Goal: Information Seeking & Learning: Learn about a topic

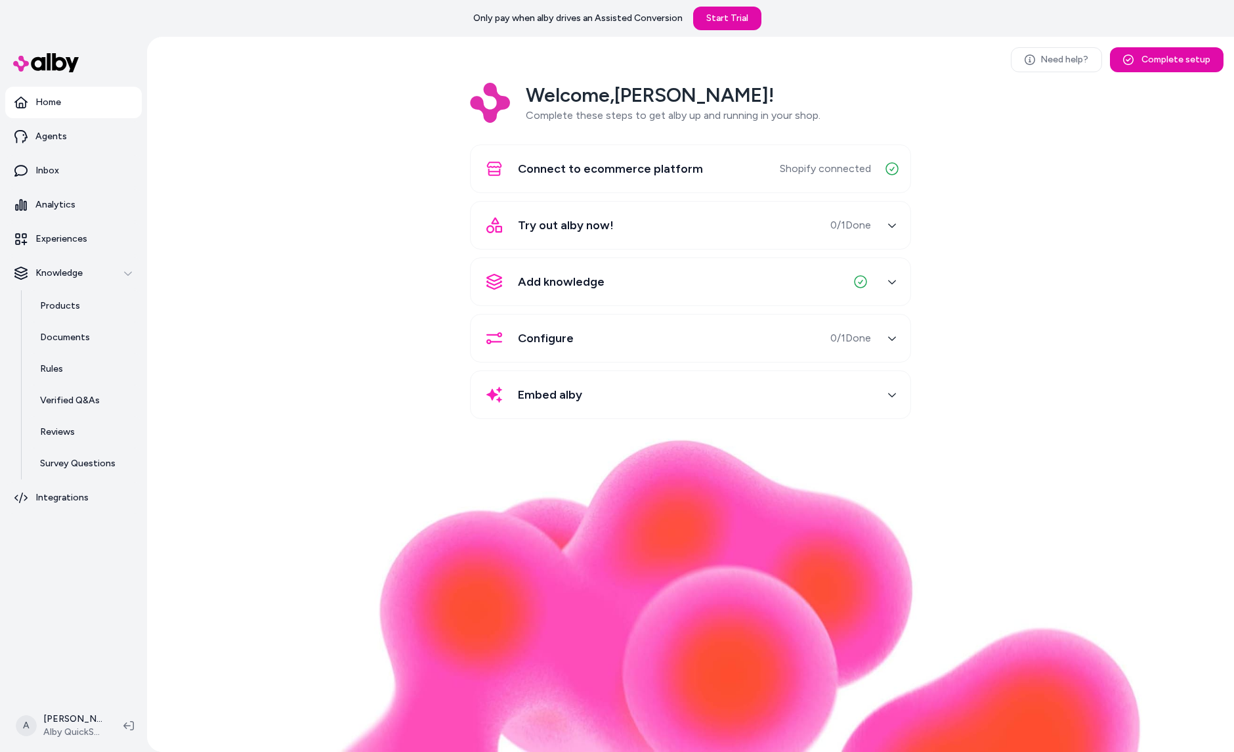
click at [362, 266] on div "Welcome, Andrew ! Complete these steps to get alby up and running in your shop.…" at bounding box center [691, 260] width 1066 height 355
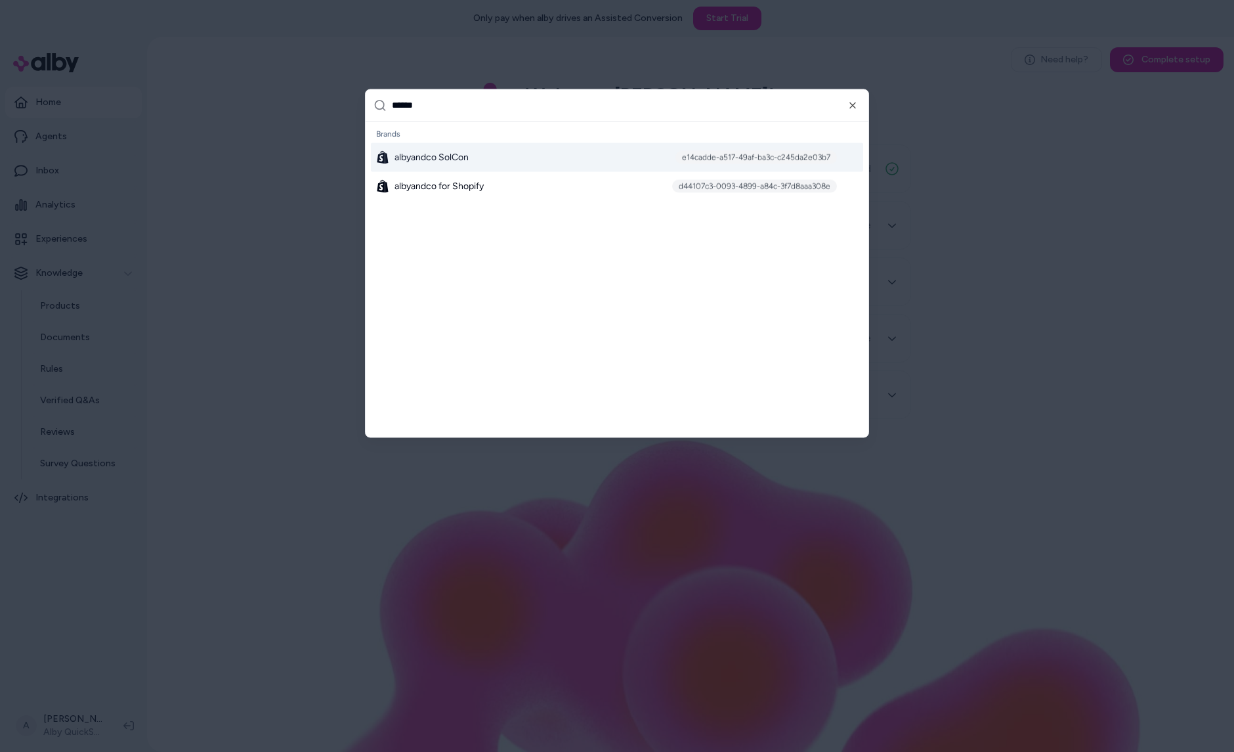
type input "*******"
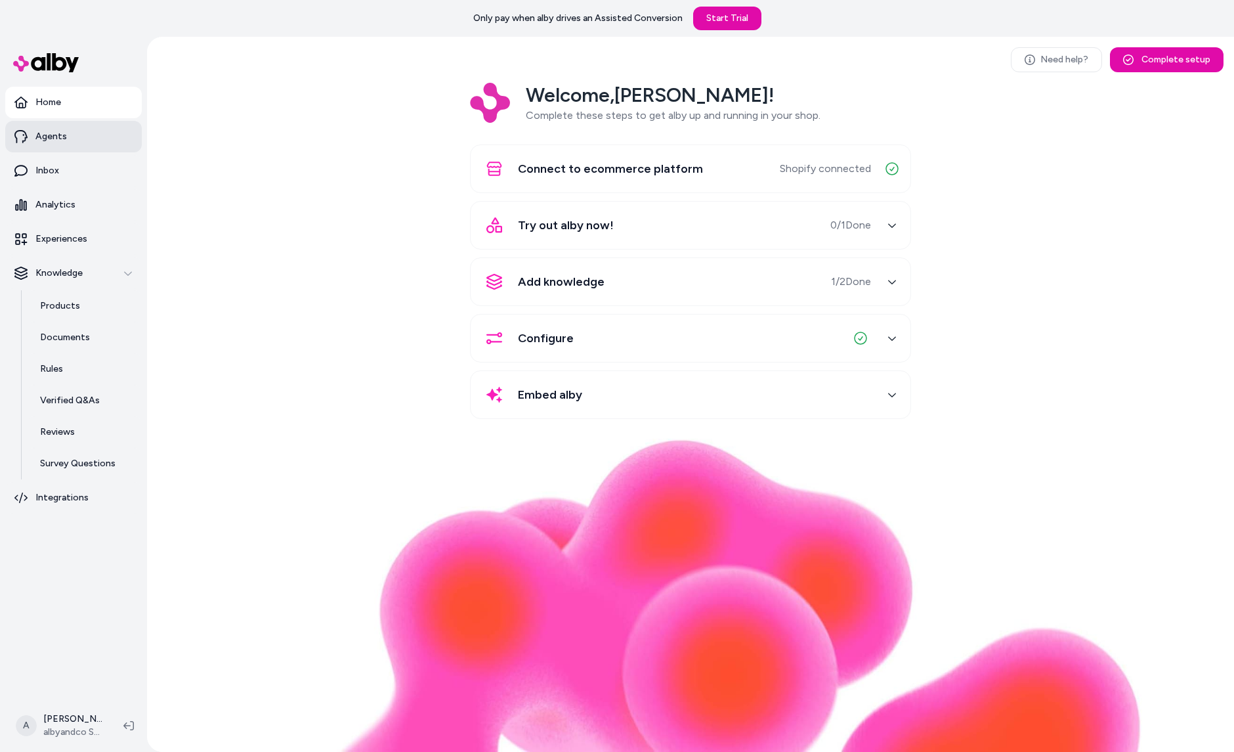
click at [71, 137] on link "Agents" at bounding box center [73, 137] width 137 height 32
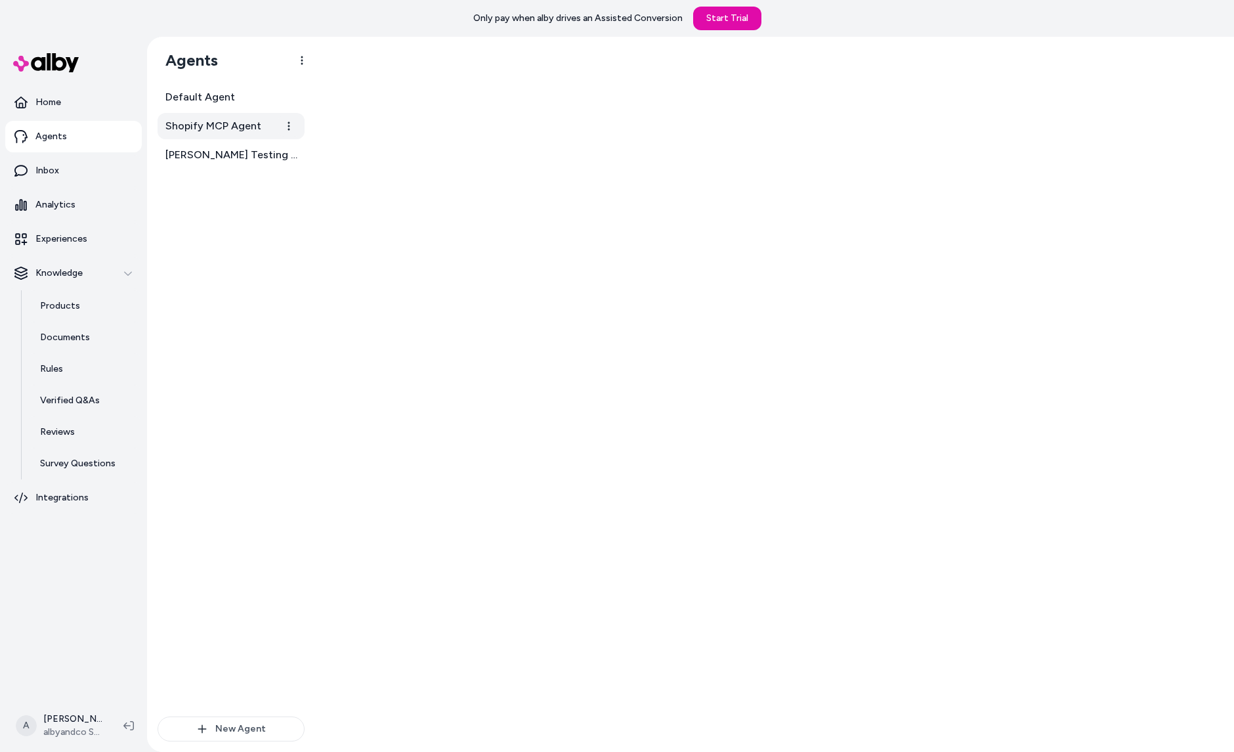
click at [226, 133] on span "Shopify MCP Agent" at bounding box center [213, 126] width 96 height 16
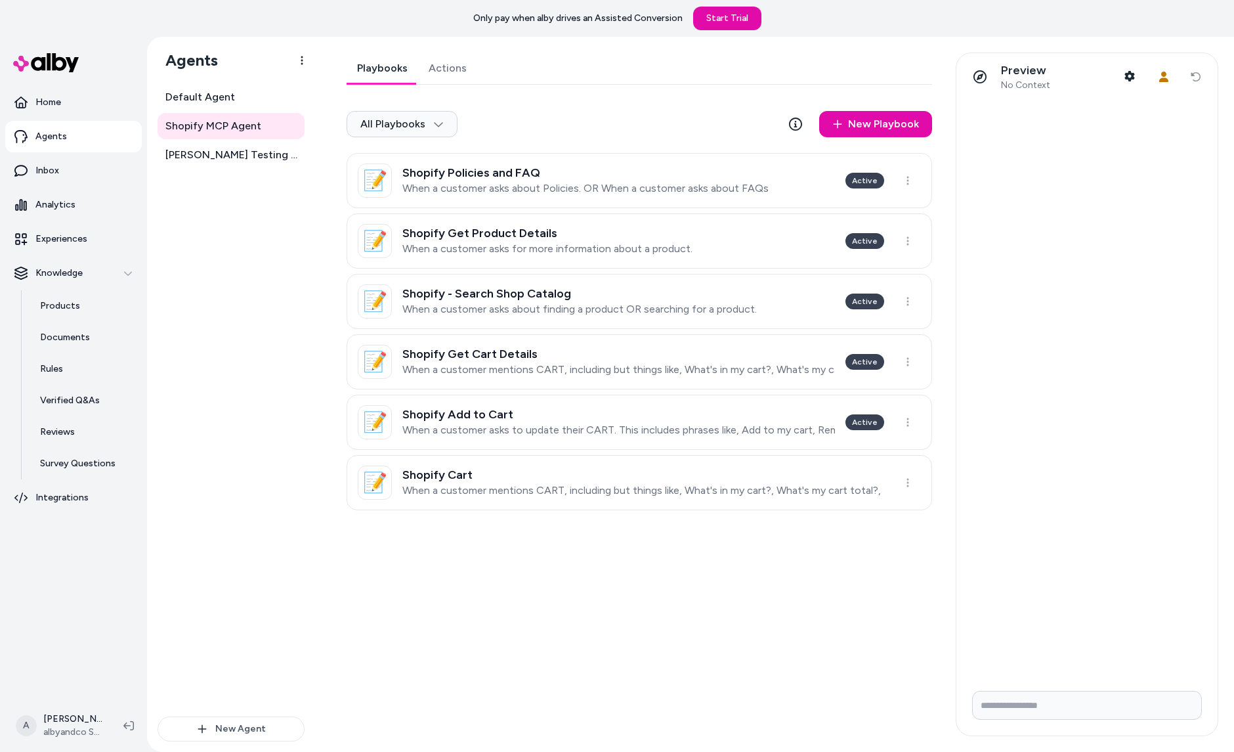
click at [456, 64] on link "Actions" at bounding box center [447, 69] width 59 height 32
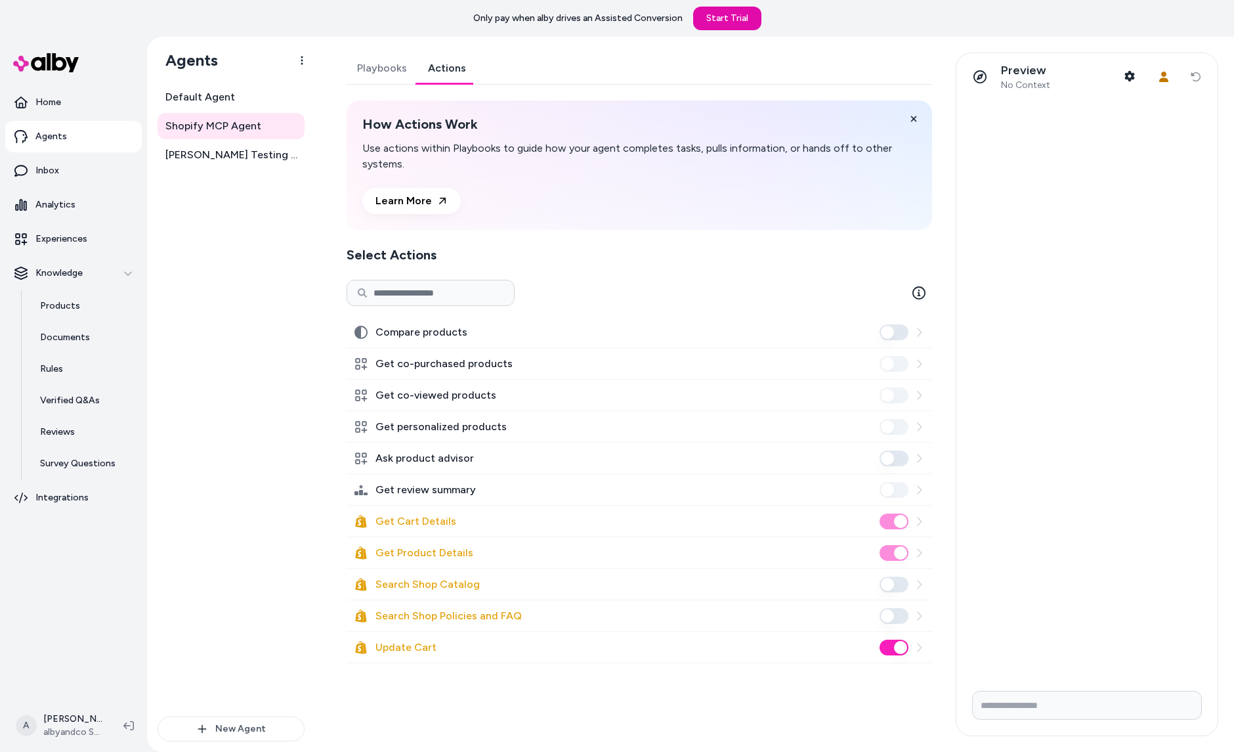
click at [384, 57] on link "Playbooks" at bounding box center [382, 69] width 71 height 32
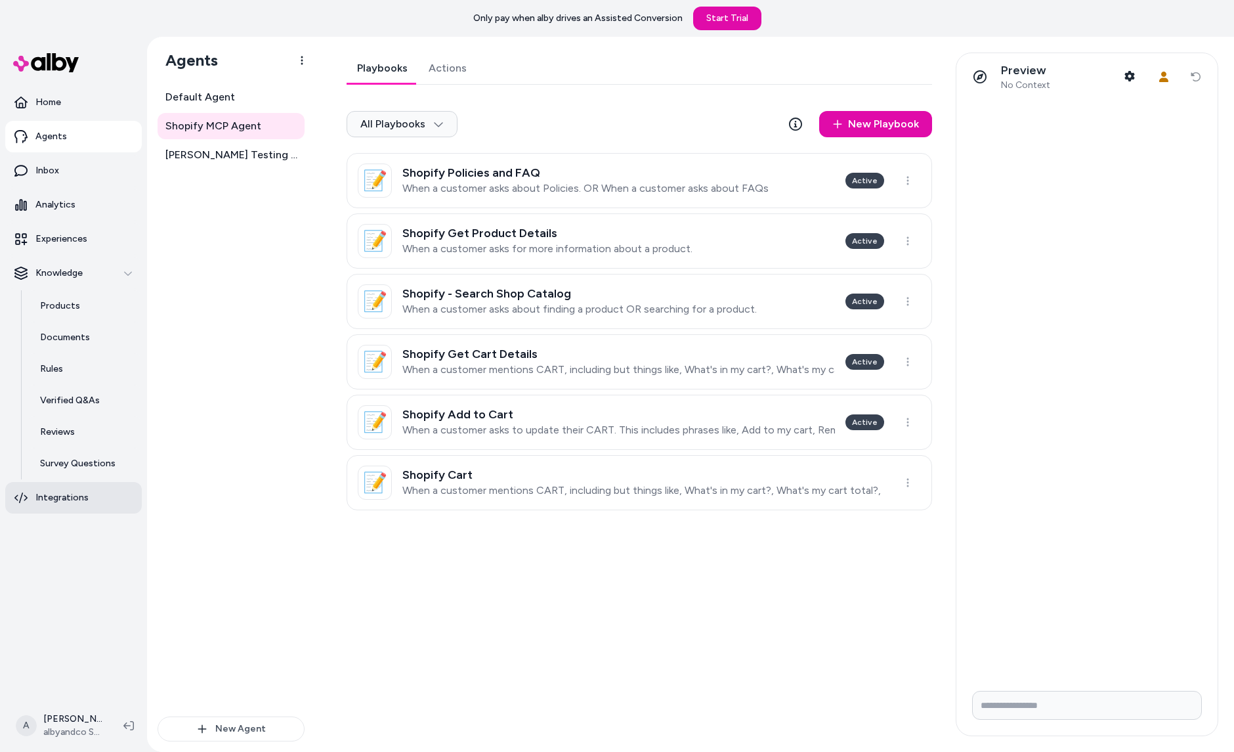
click at [58, 501] on p "Integrations" at bounding box center [61, 497] width 53 height 13
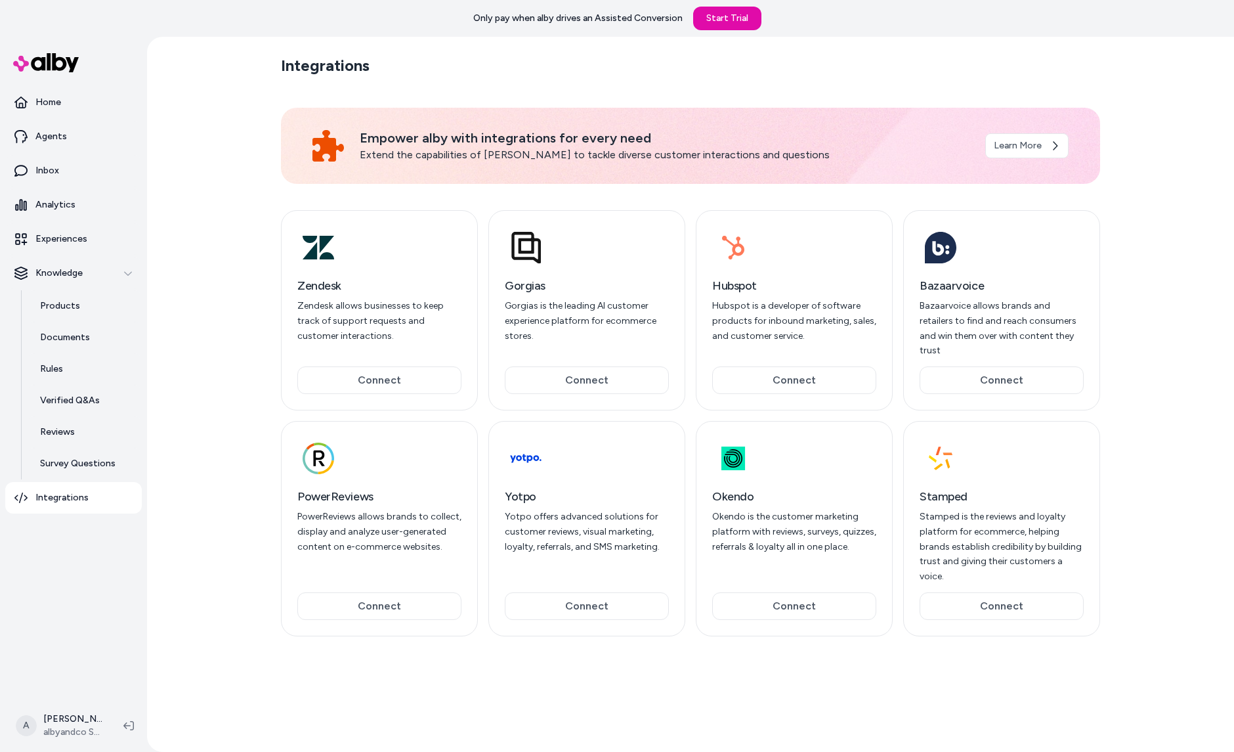
click at [273, 95] on div "Integrations Empower alby with integrations for every need Extend the capabilit…" at bounding box center [690, 394] width 840 height 715
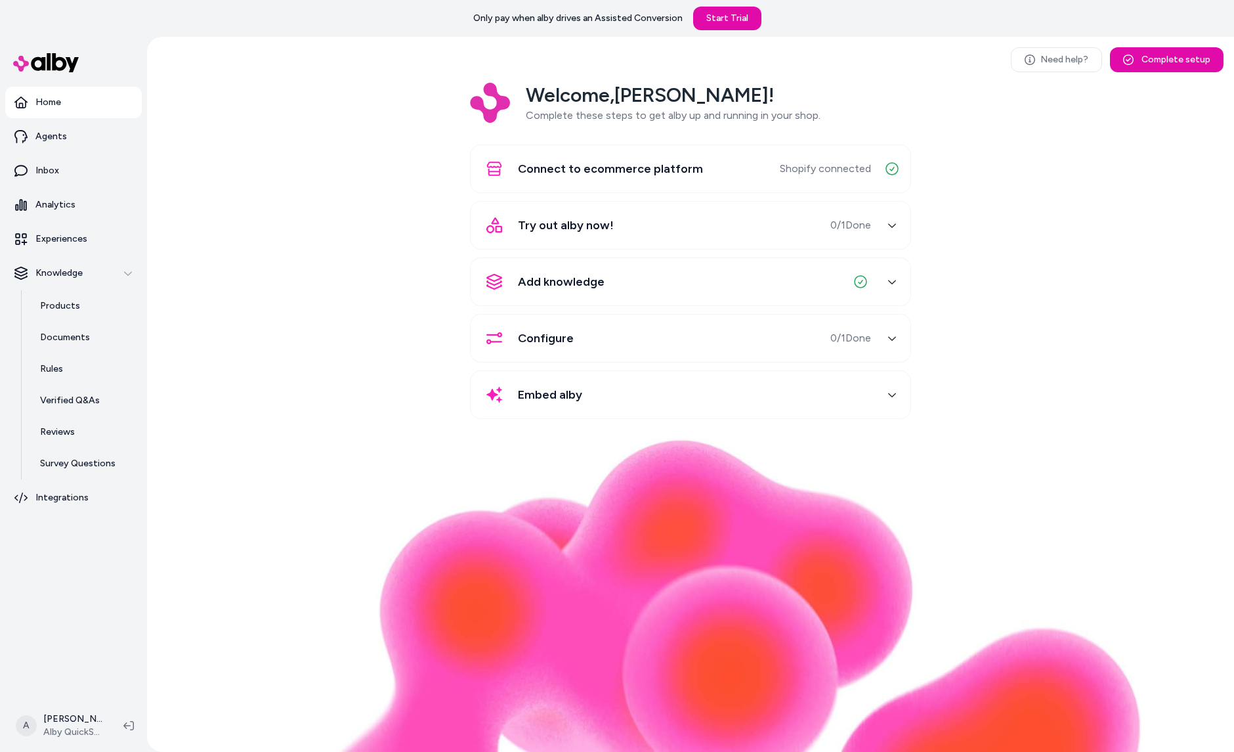
click at [184, 360] on div "Welcome, Andrew ! Complete these steps to get alby up and running in your shop.…" at bounding box center [691, 260] width 1066 height 355
click at [68, 317] on link "Products" at bounding box center [84, 306] width 115 height 32
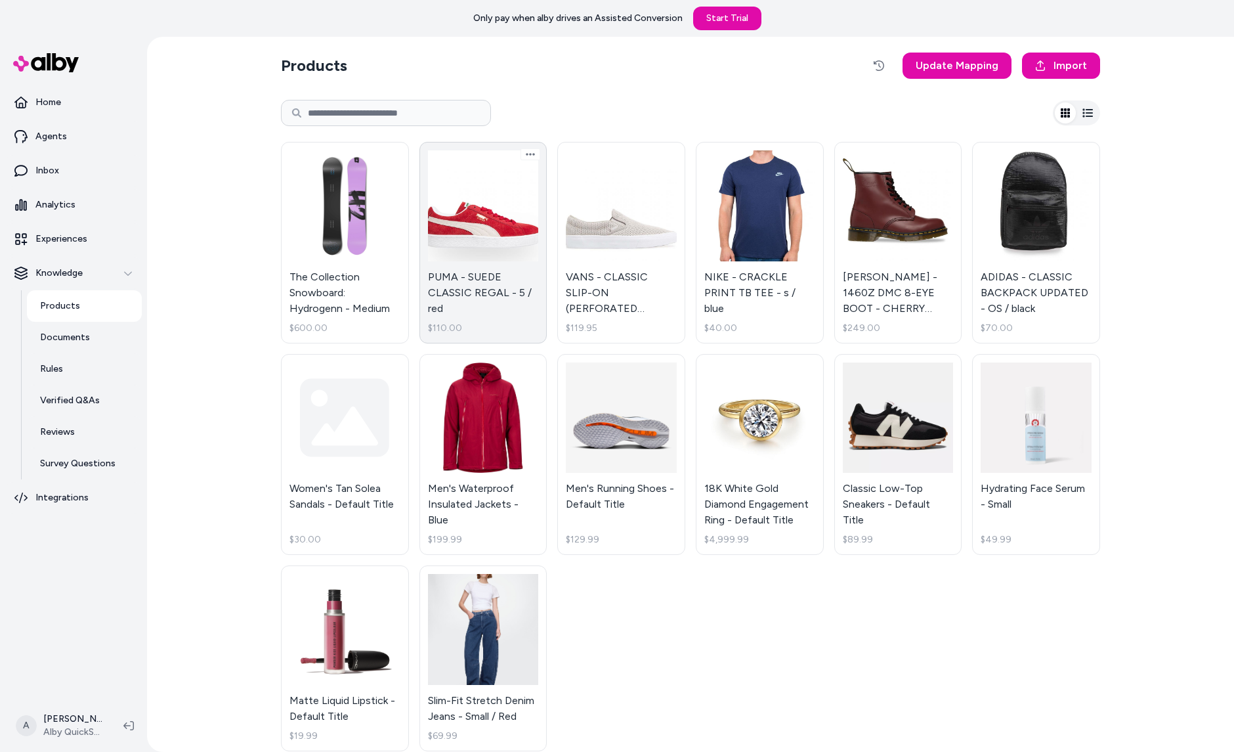
click at [471, 290] on link "PUMA - SUEDE CLASSIC REGAL - 5 / red $110.00" at bounding box center [483, 243] width 128 height 202
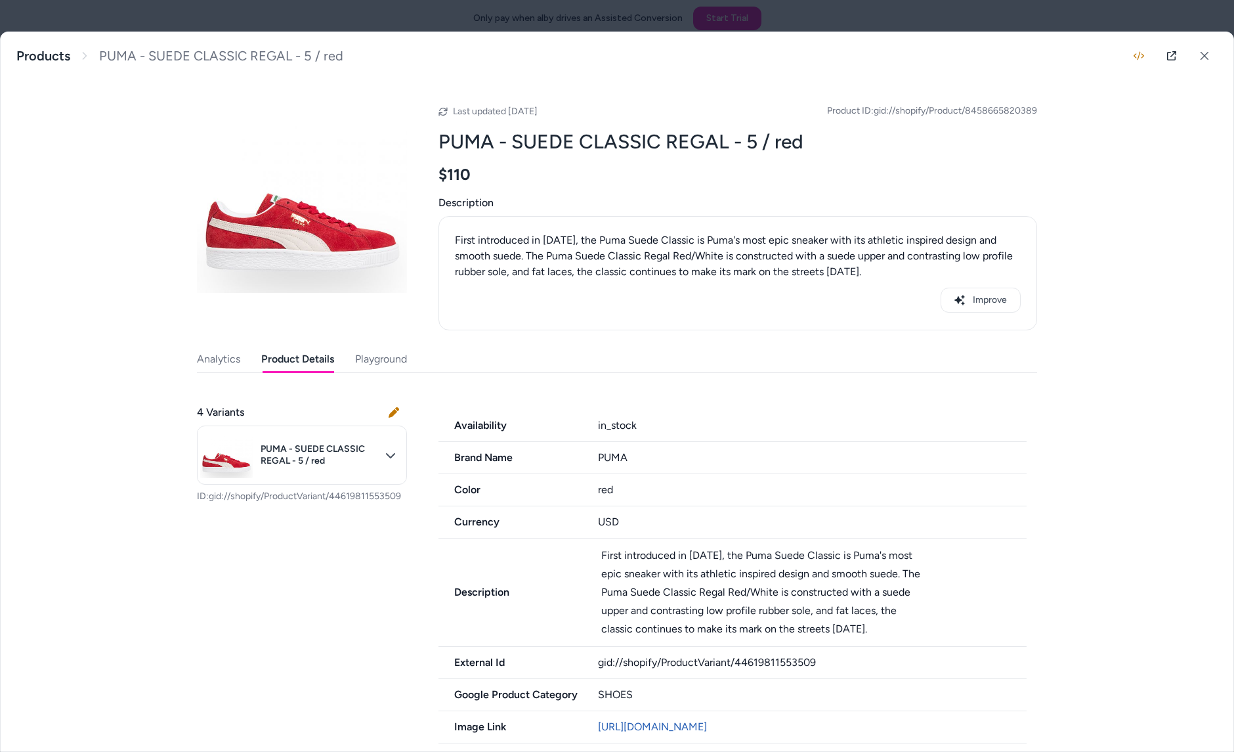
click at [320, 362] on button "Product Details" at bounding box center [297, 359] width 73 height 26
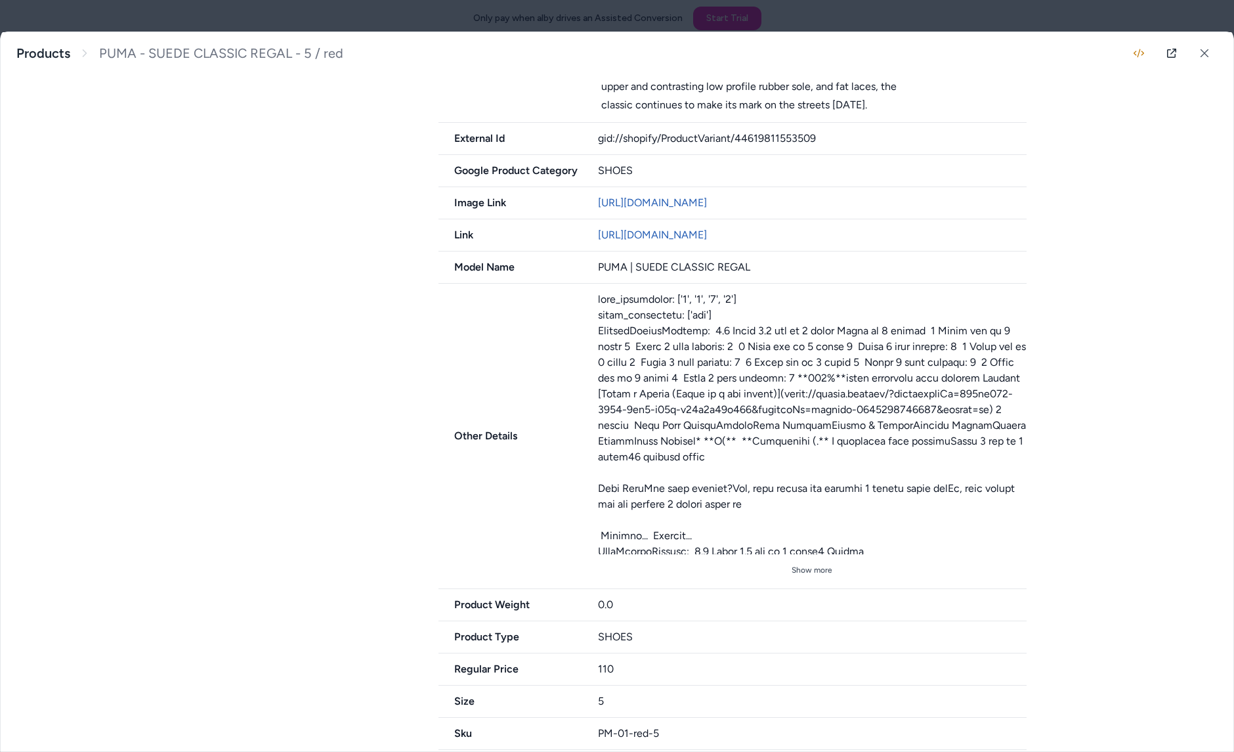
scroll to position [584, 0]
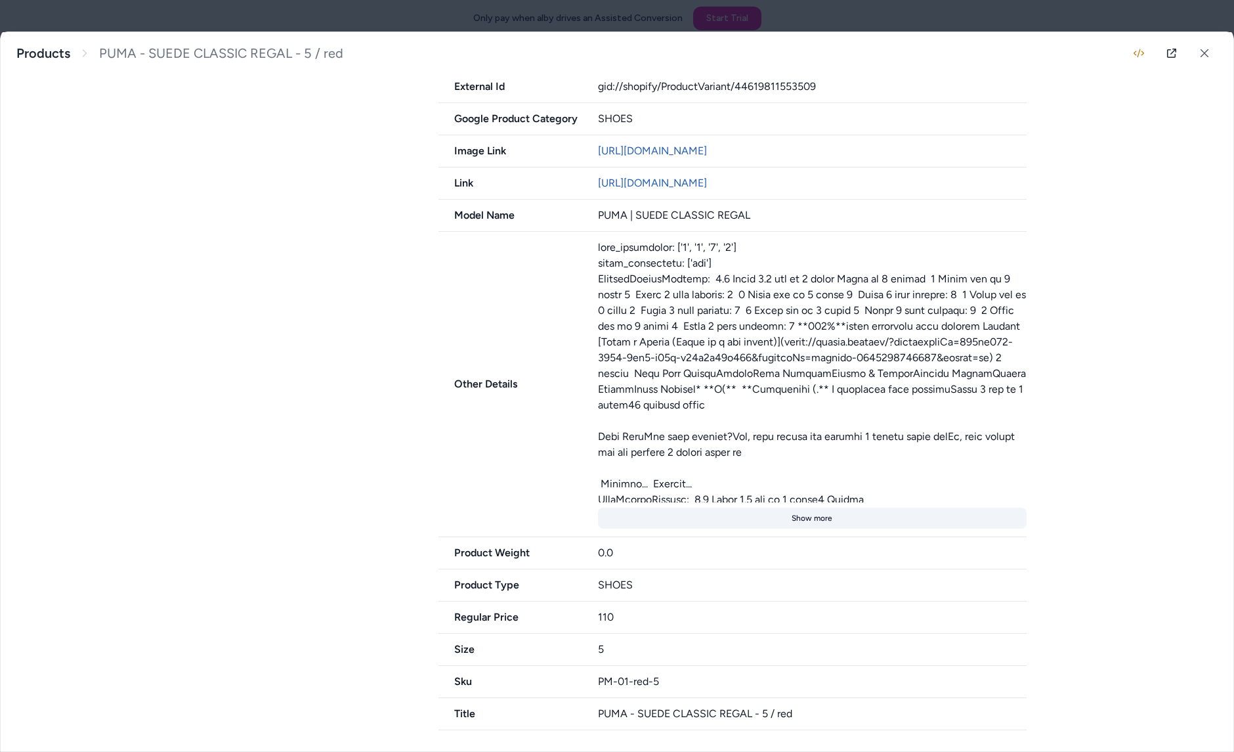
click at [820, 513] on button "Show more" at bounding box center [812, 517] width 429 height 21
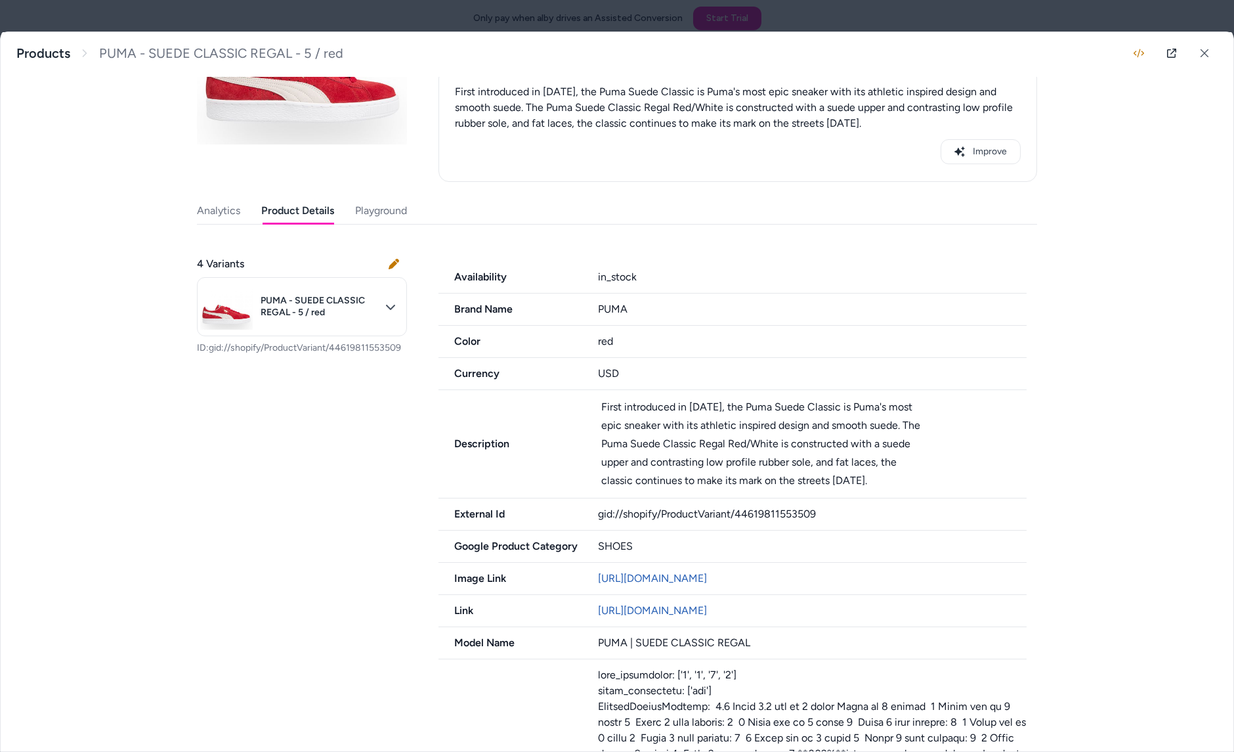
scroll to position [0, 0]
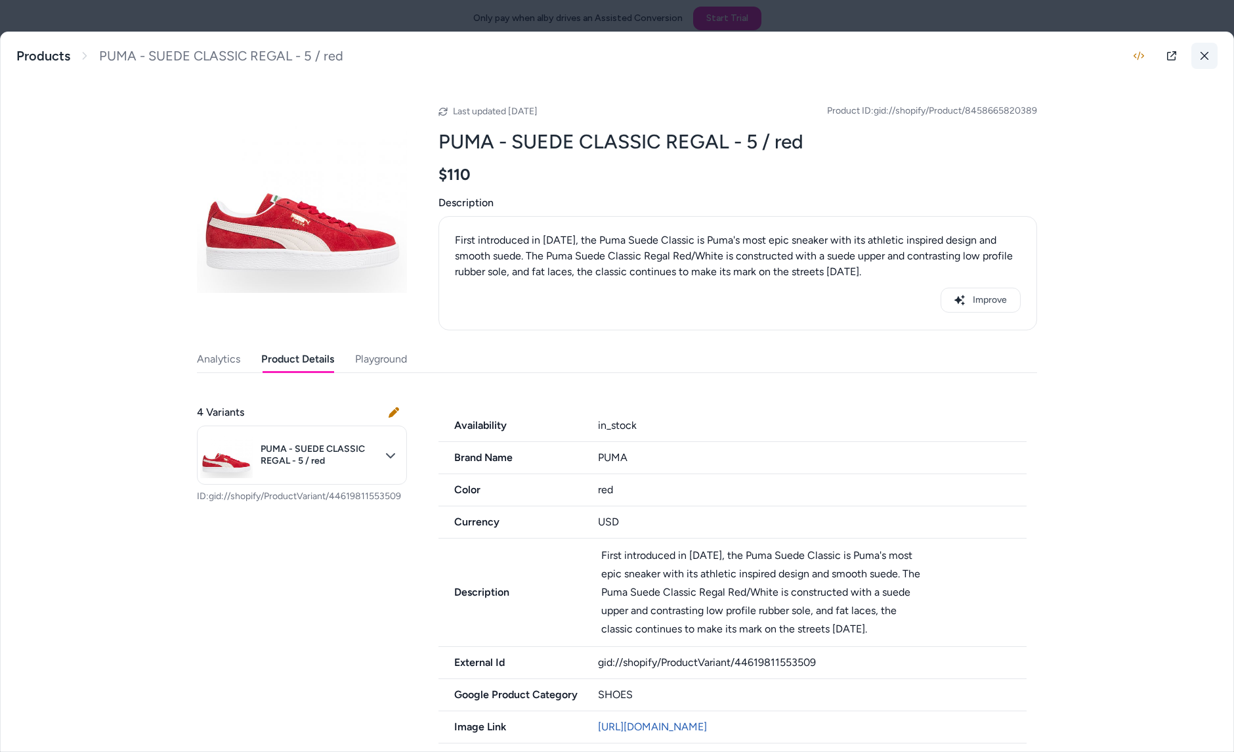
click at [1203, 62] on button at bounding box center [1205, 56] width 26 height 26
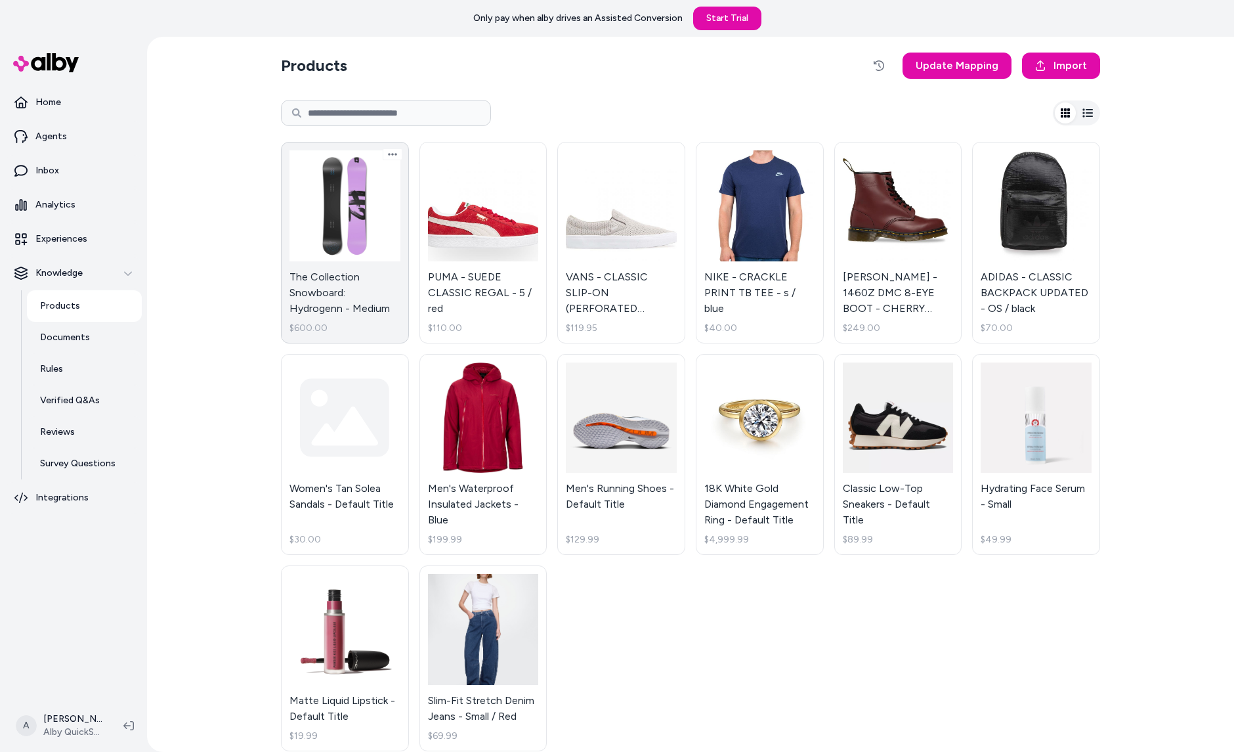
click at [353, 260] on link "The Collection Snowboard: Hydrogenn - Medium $600.00" at bounding box center [345, 243] width 128 height 202
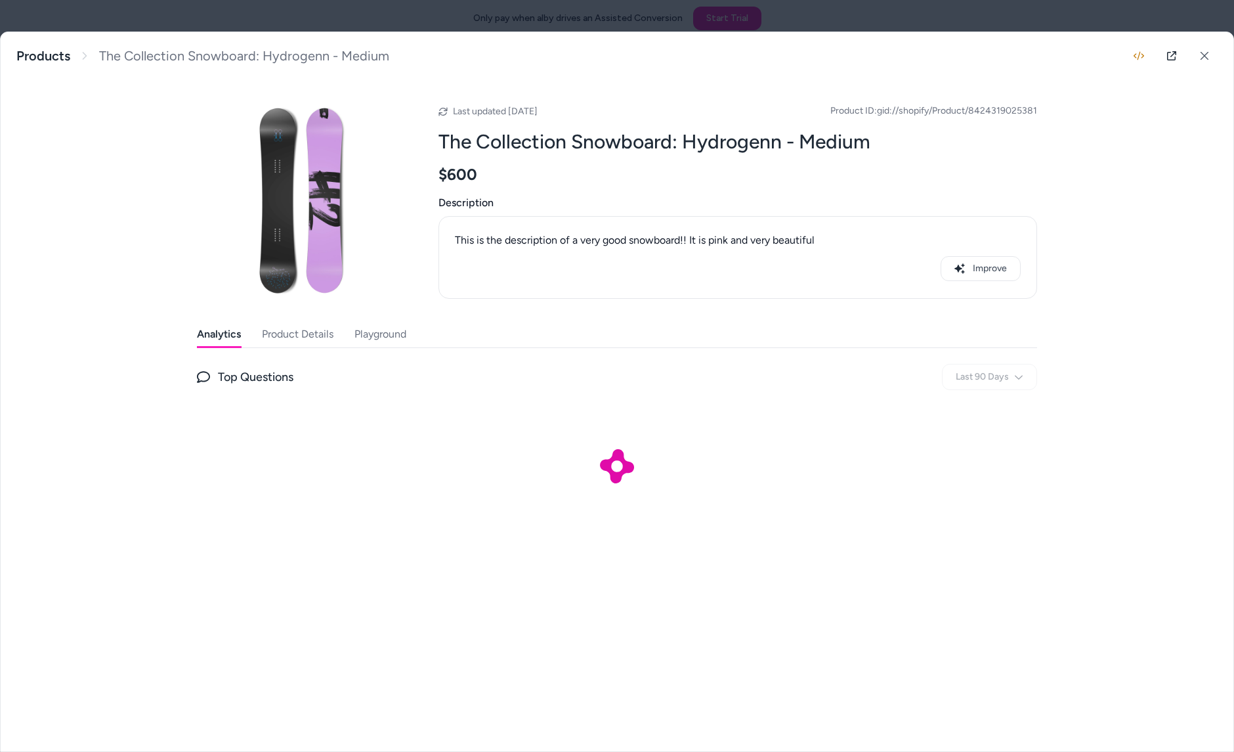
click at [288, 347] on div "Analytics Product Details Playground Top Questions Last 90 Days" at bounding box center [617, 426] width 840 height 211
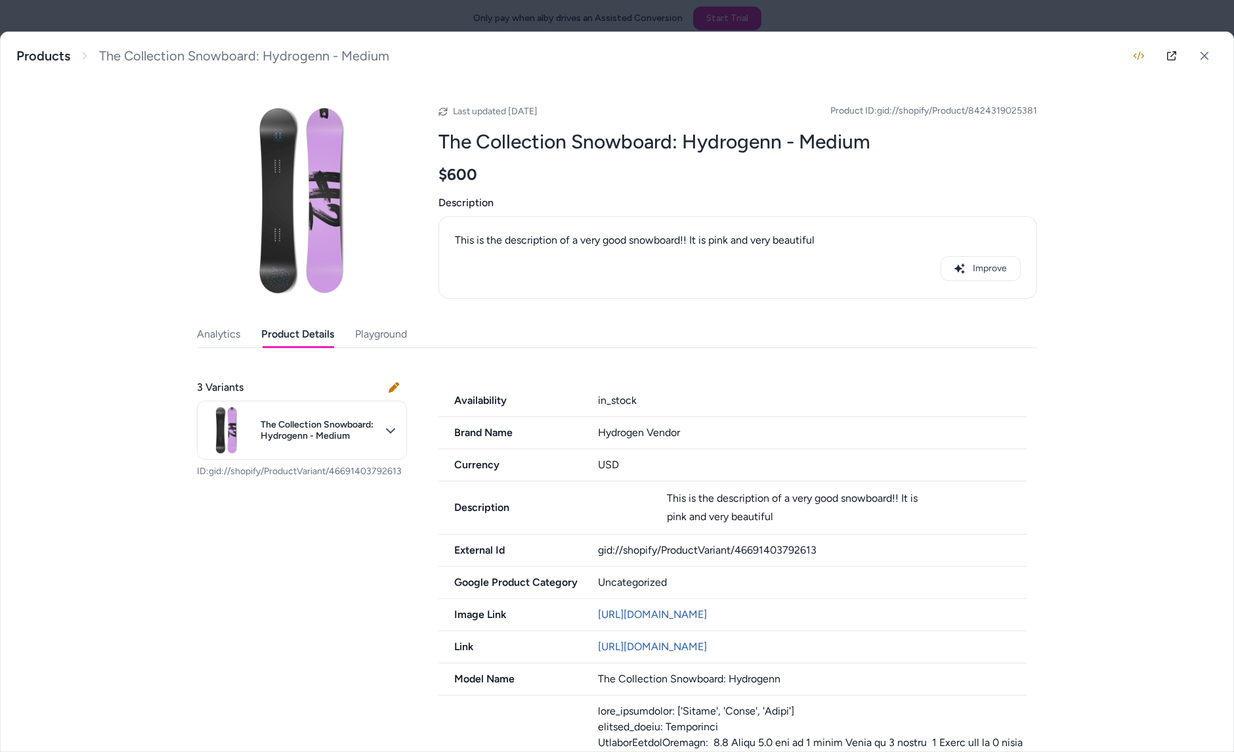
click at [290, 337] on button "Product Details" at bounding box center [297, 334] width 73 height 26
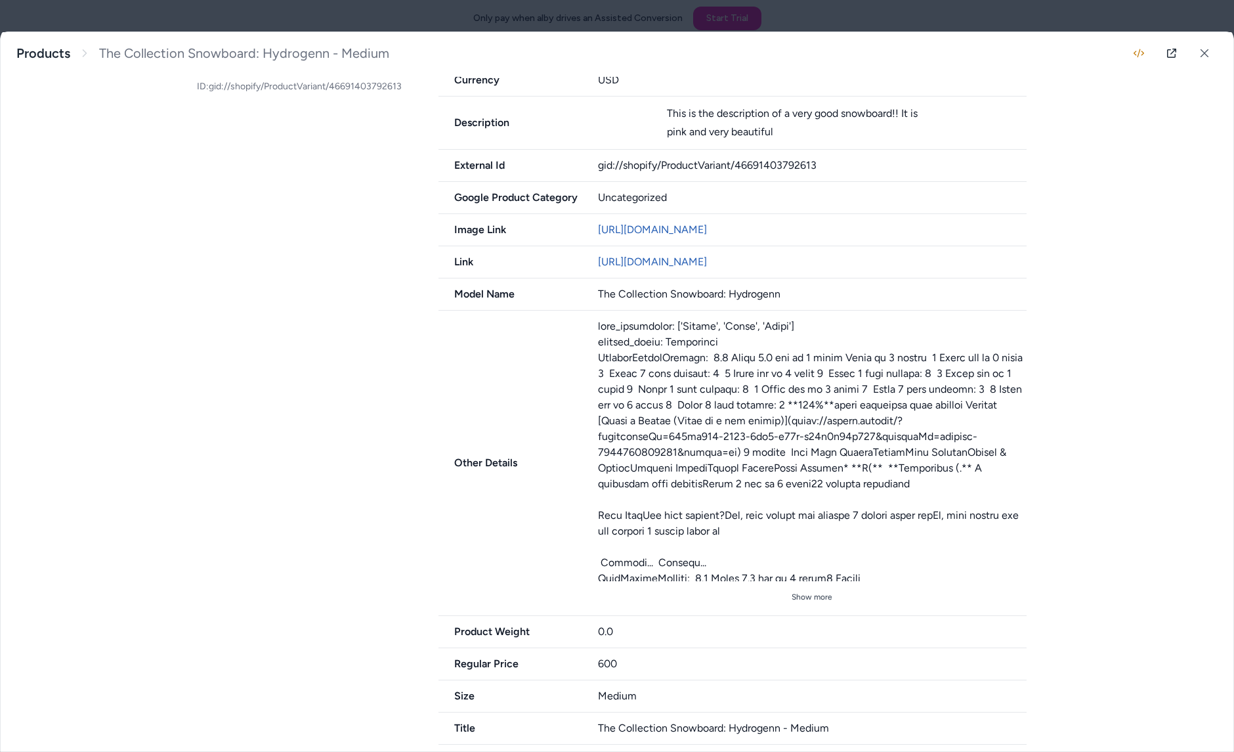
scroll to position [425, 0]
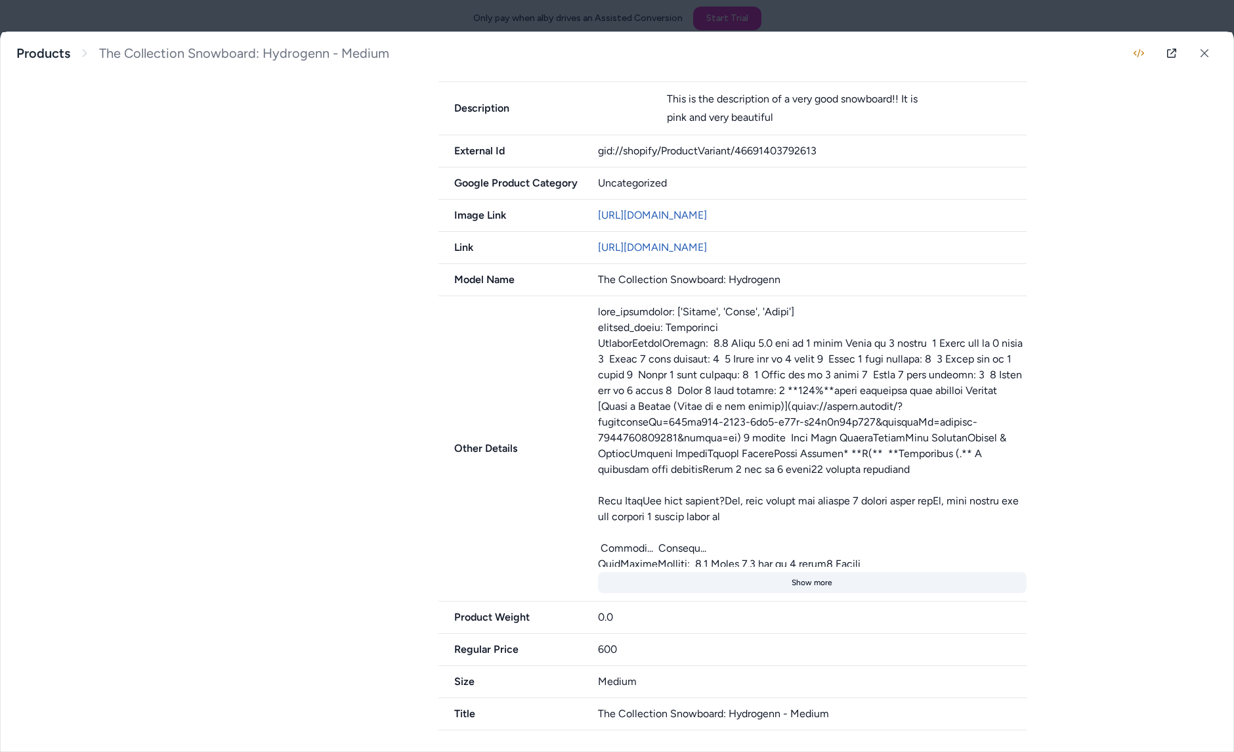
click at [802, 588] on button "Show more" at bounding box center [812, 582] width 429 height 21
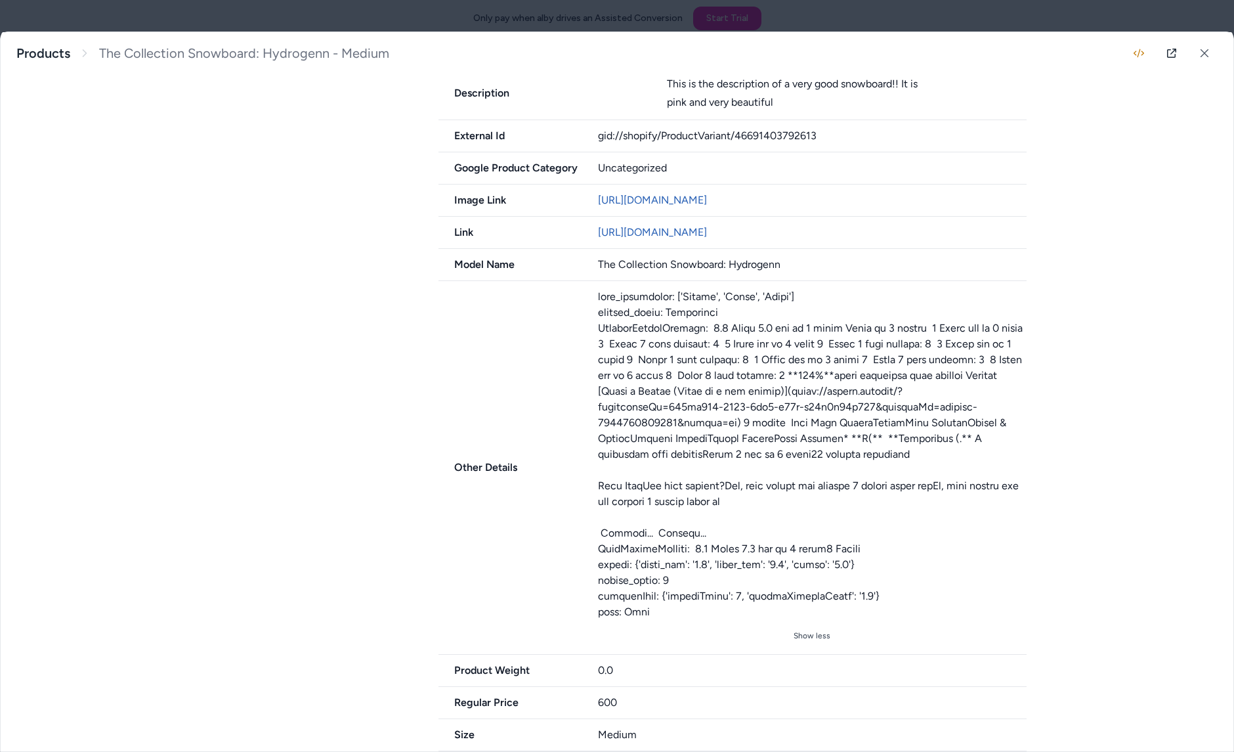
scroll to position [0, 0]
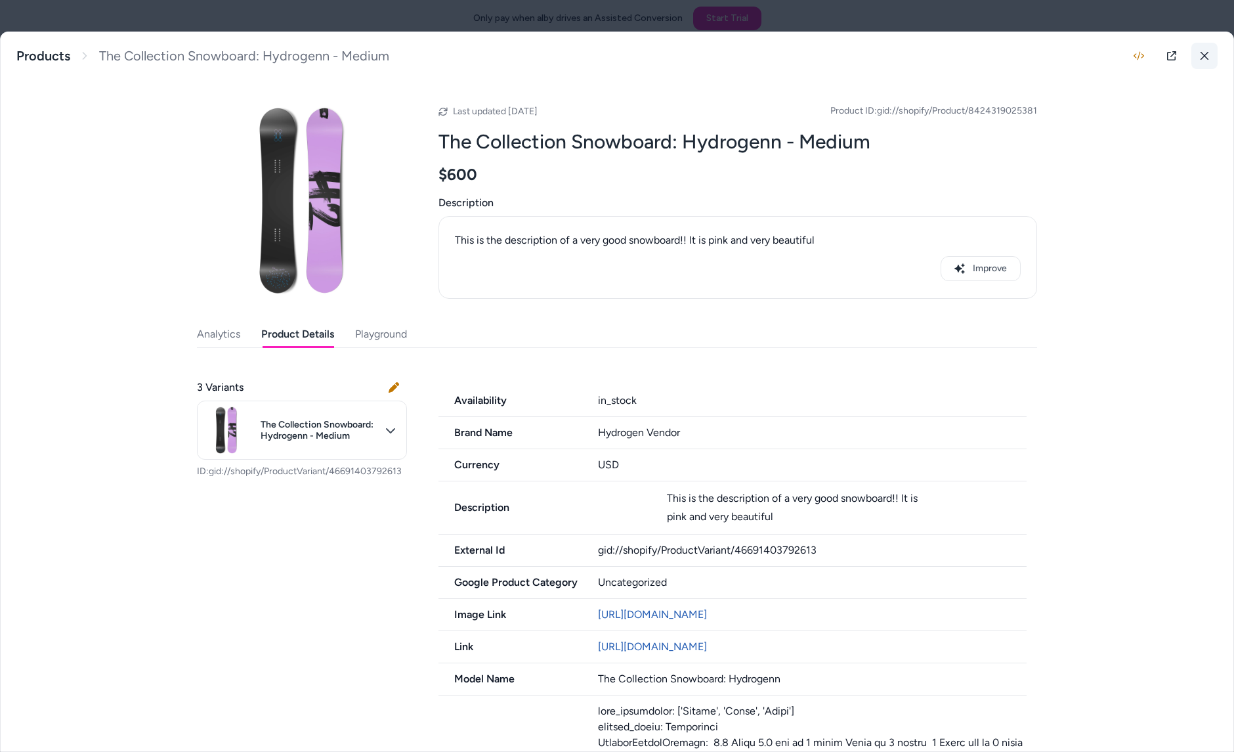
click at [1205, 56] on icon at bounding box center [1205, 56] width 8 height 8
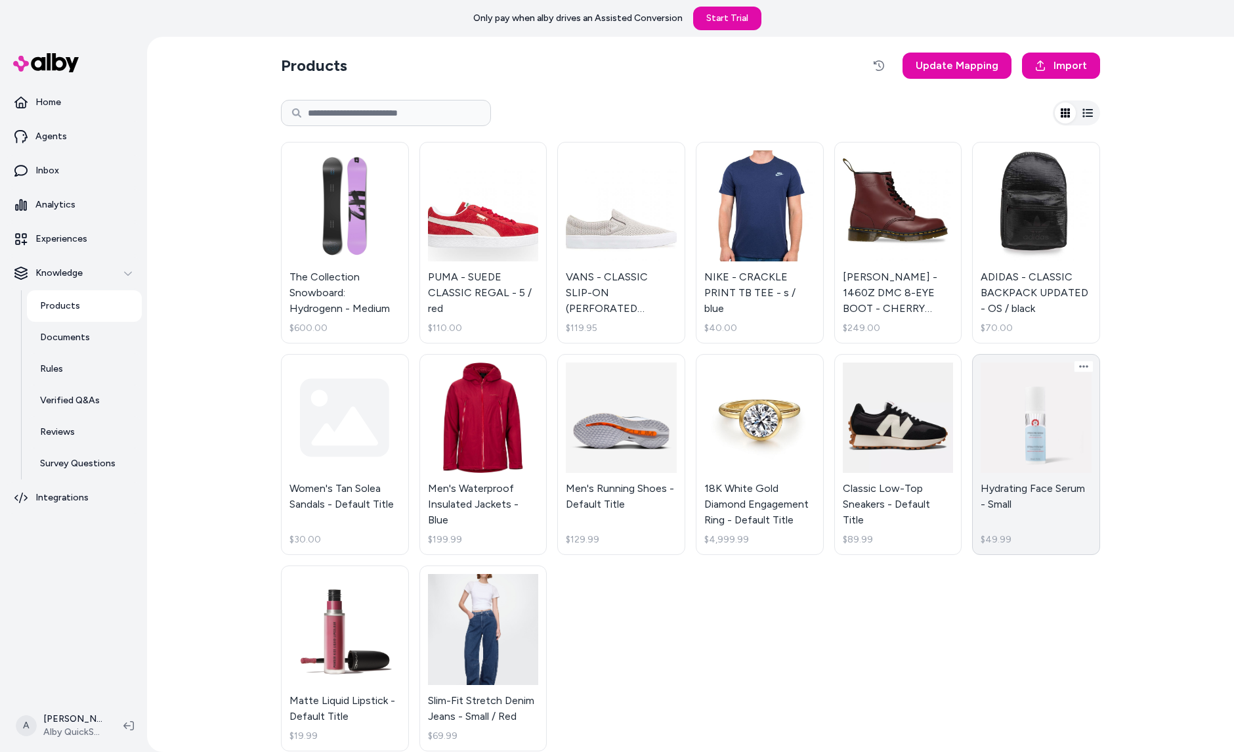
click at [1014, 498] on link "Hydrating Face Serum - Small $49.99" at bounding box center [1036, 455] width 128 height 202
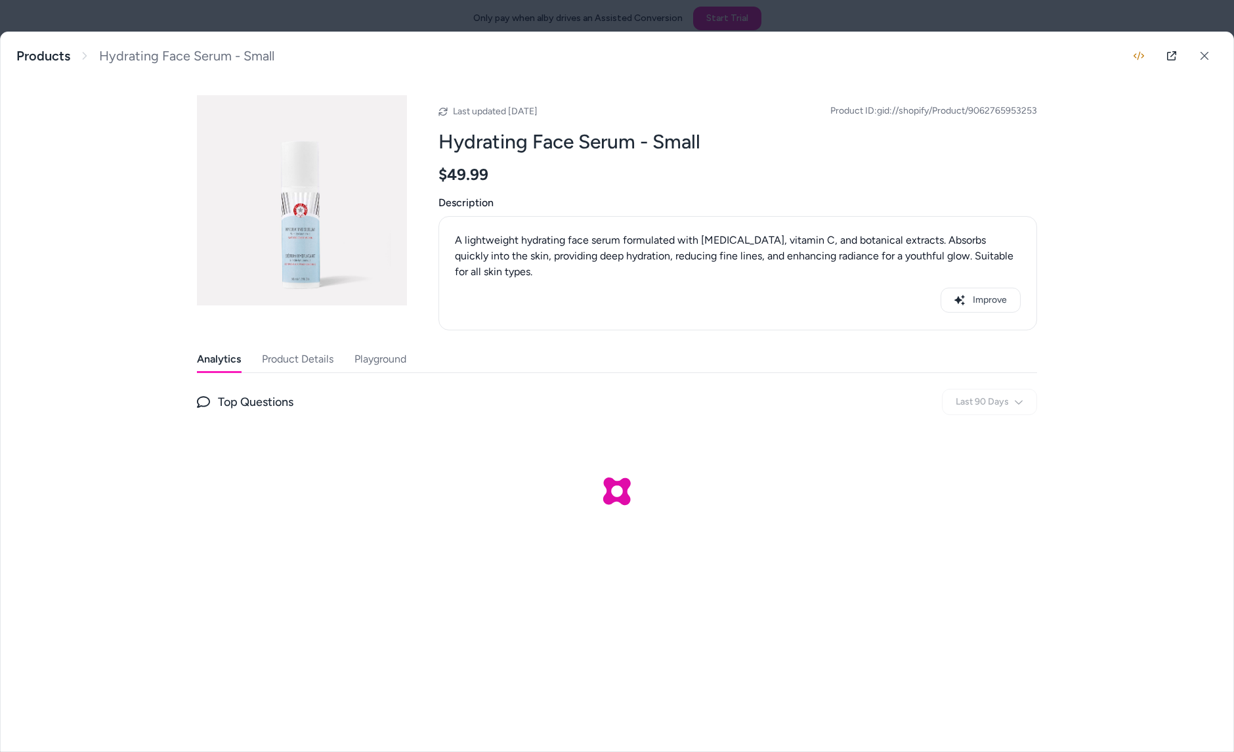
click at [319, 348] on button "Product Details" at bounding box center [298, 359] width 72 height 26
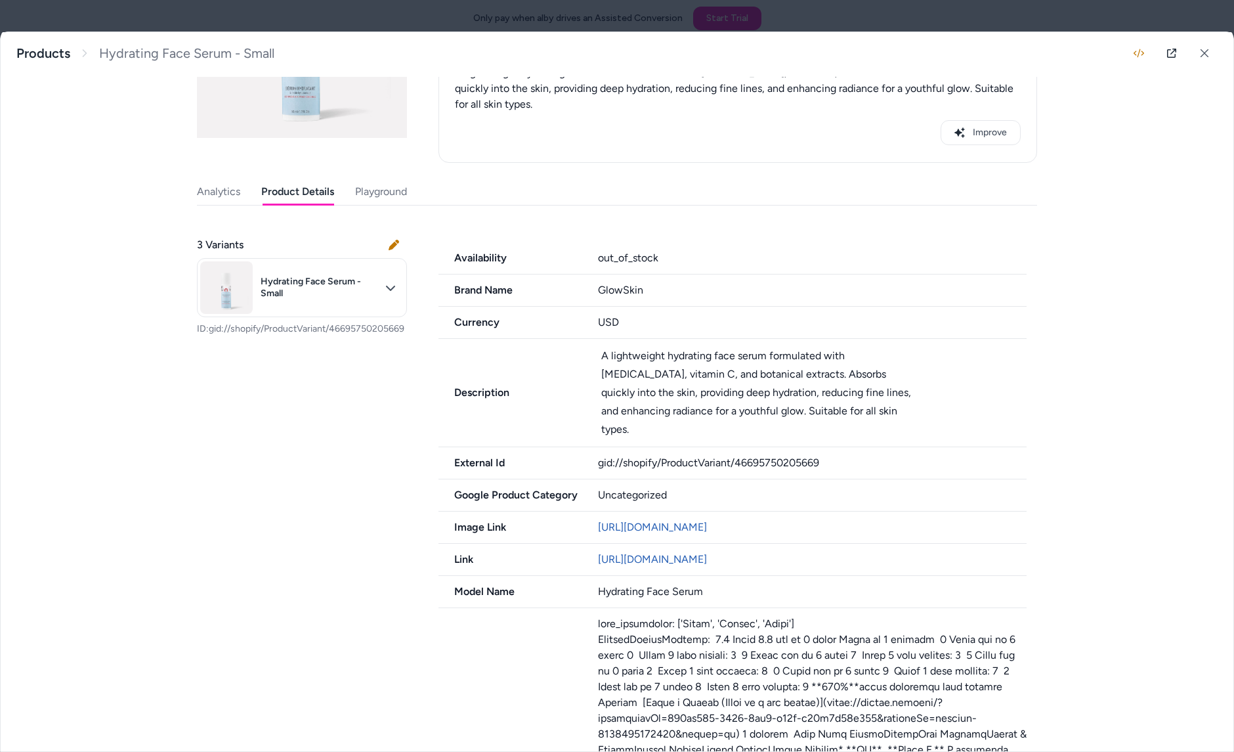
scroll to position [470, 0]
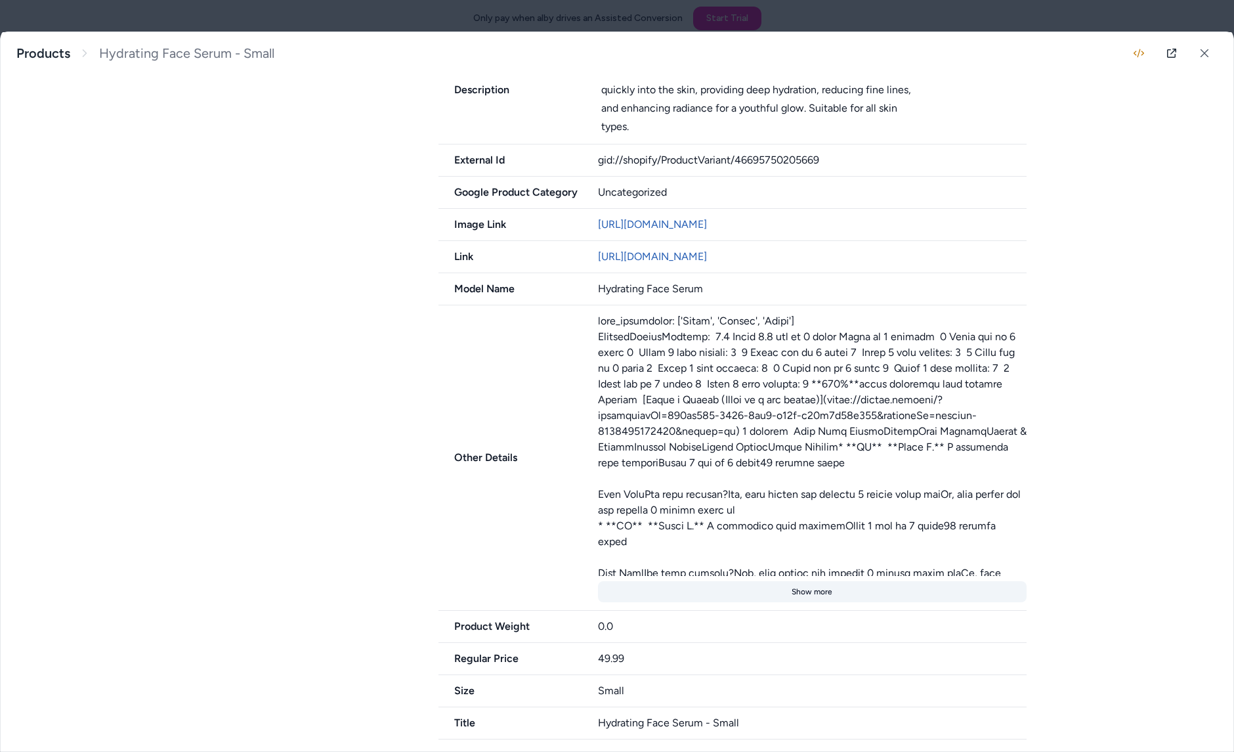
click at [821, 588] on button "Show more" at bounding box center [812, 591] width 429 height 21
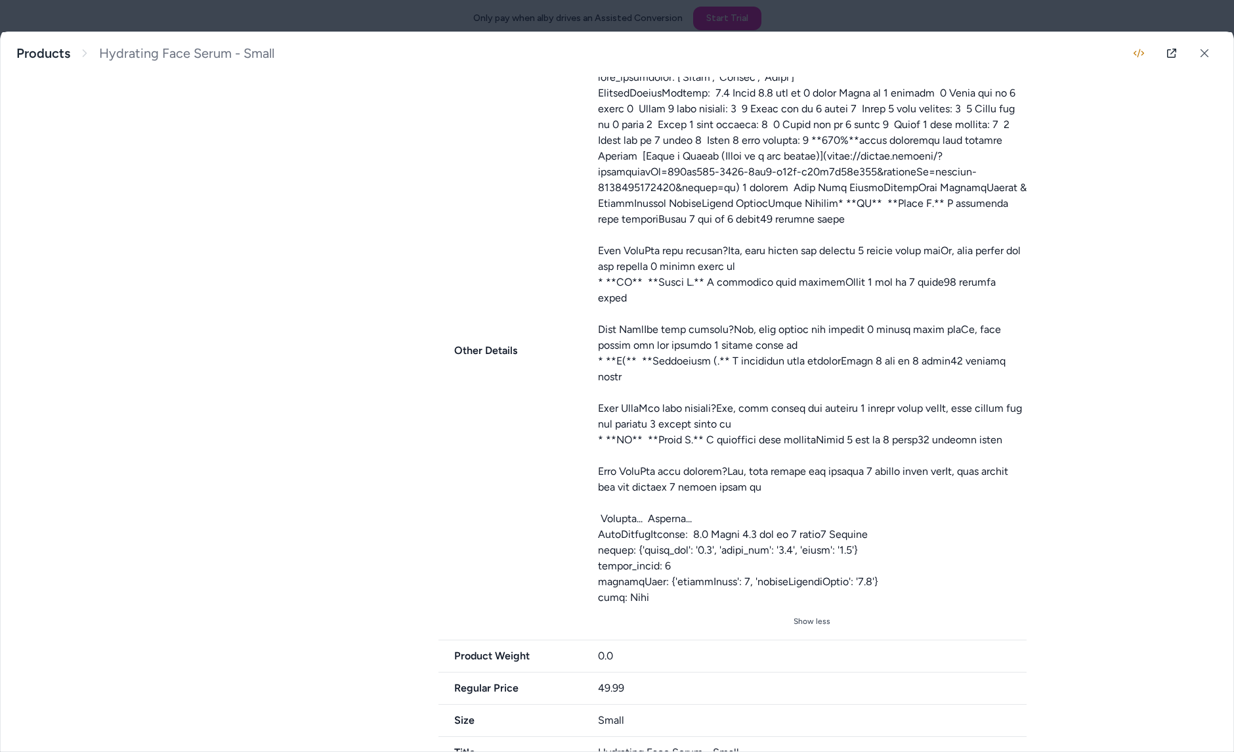
scroll to position [727, 0]
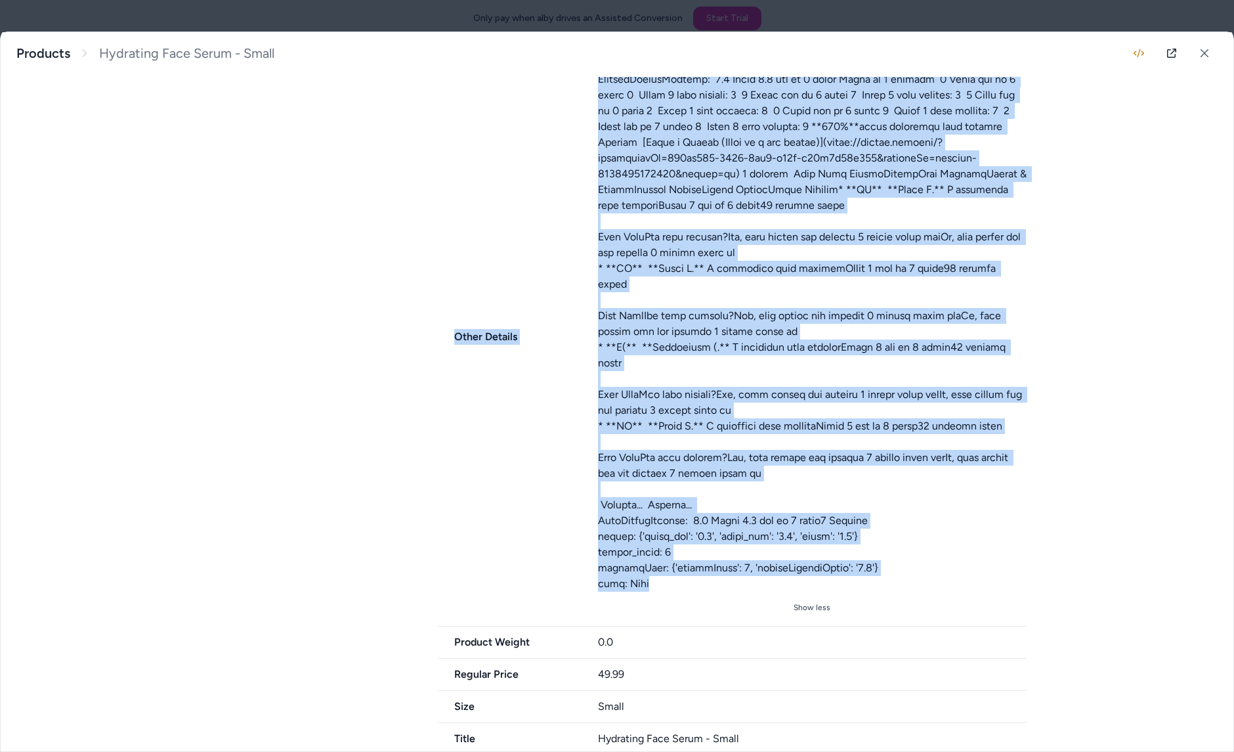
drag, startPoint x: 676, startPoint y: 561, endPoint x: 487, endPoint y: 246, distance: 367.5
click at [487, 246] on div "Other Details Show less" at bounding box center [733, 337] width 588 height 578
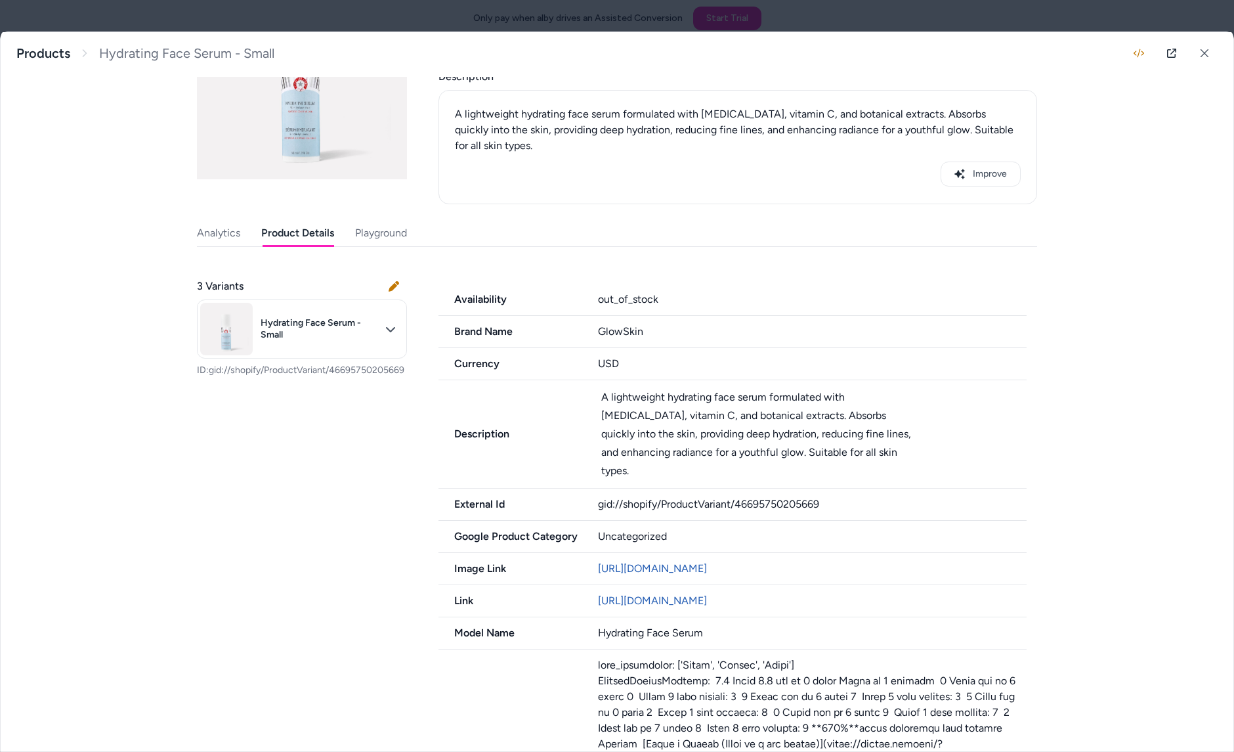
scroll to position [122, 0]
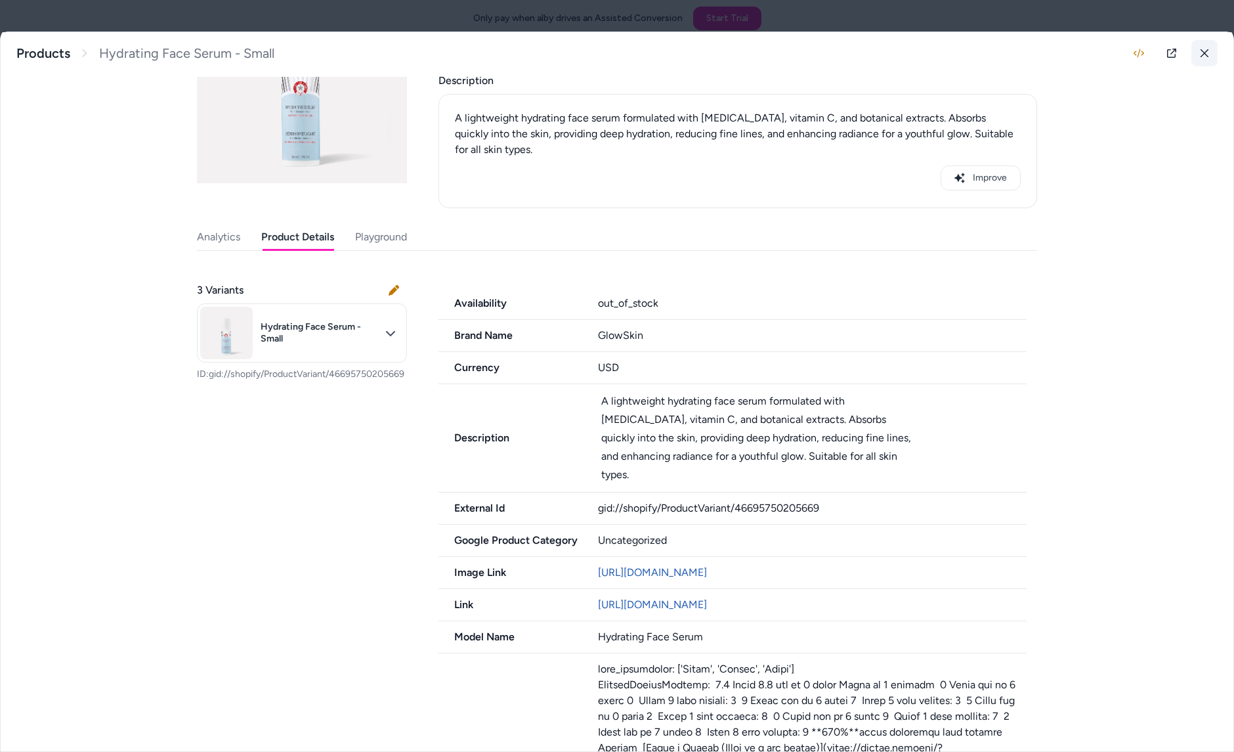
click at [1213, 53] on button at bounding box center [1205, 53] width 26 height 26
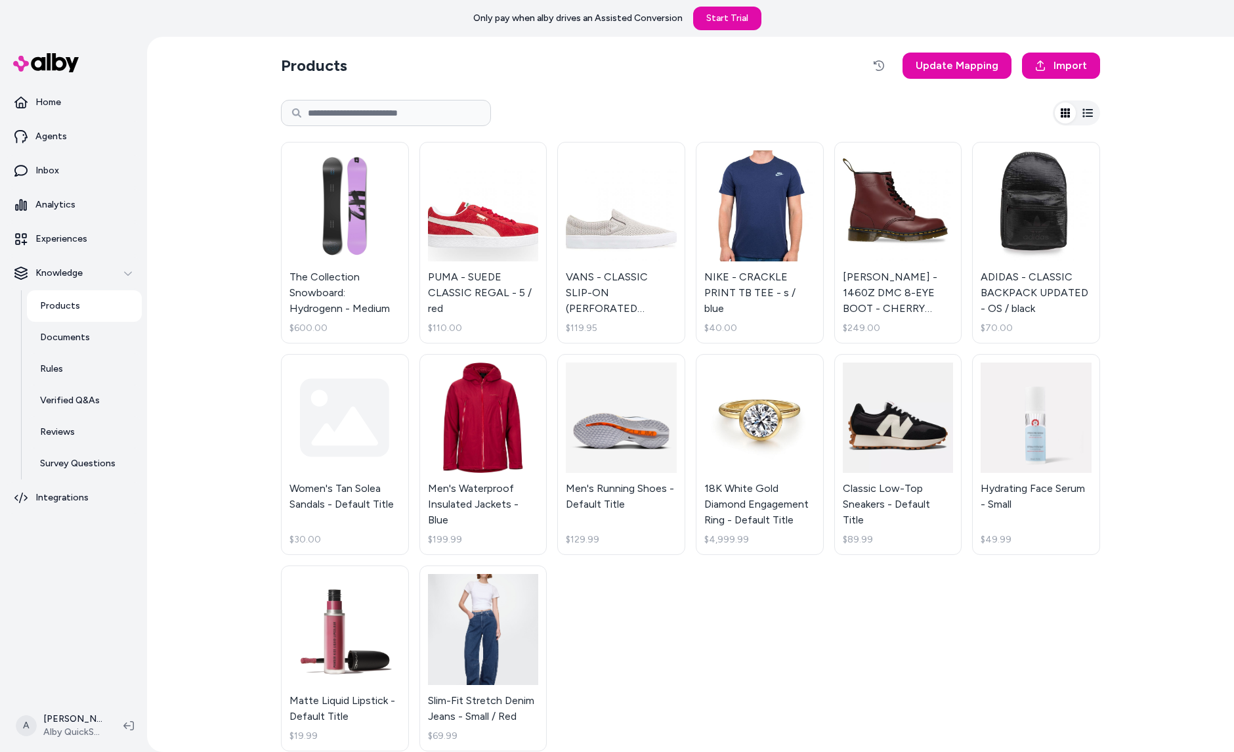
click at [362, 121] on input at bounding box center [386, 113] width 210 height 26
type input "****"
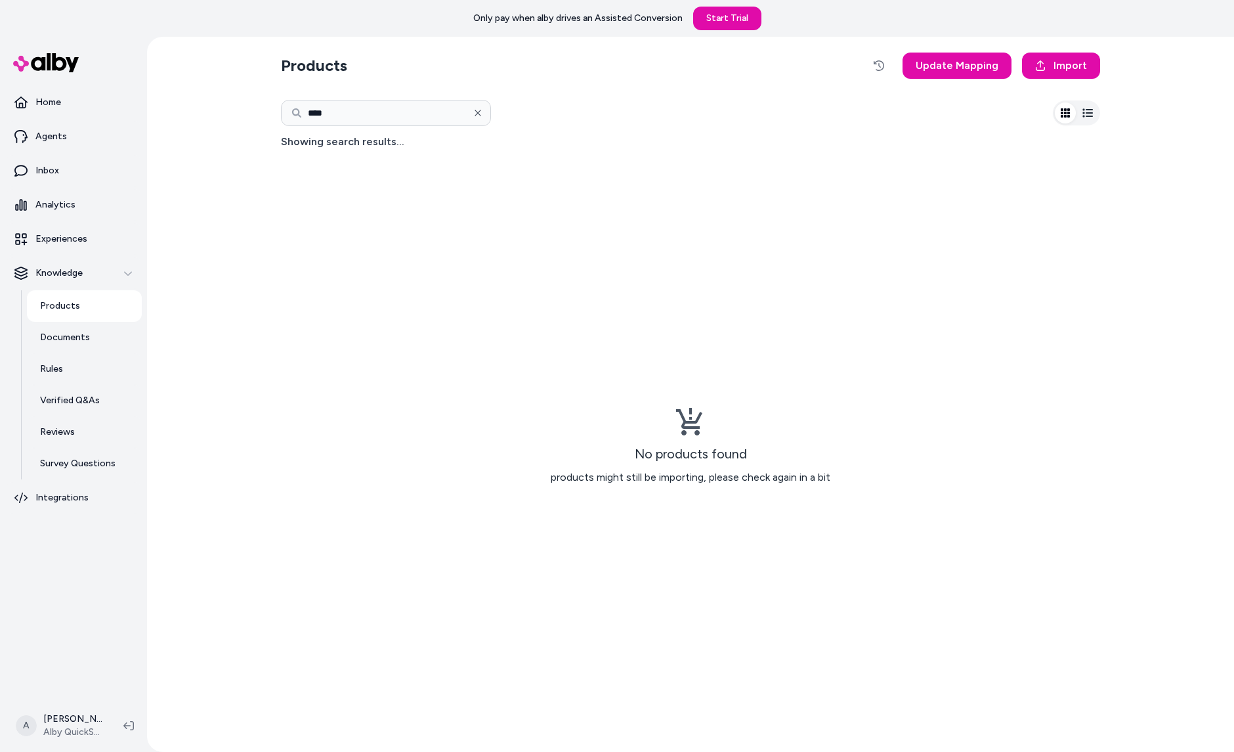
click at [471, 114] on button "button" at bounding box center [478, 113] width 26 height 26
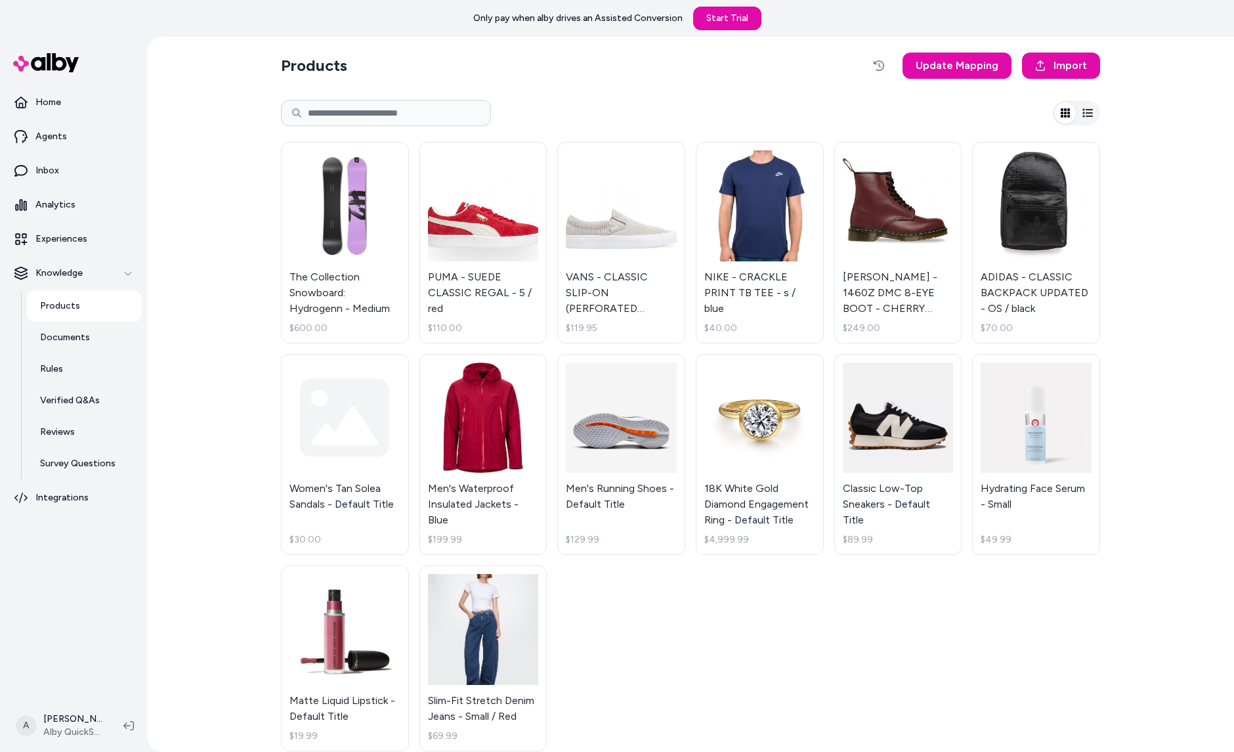
click at [462, 114] on input at bounding box center [386, 113] width 210 height 26
type input "****"
click at [597, 112] on div at bounding box center [690, 113] width 819 height 42
click at [635, 431] on link "Men's Running Shoes - Default Title $129.99" at bounding box center [621, 455] width 128 height 202
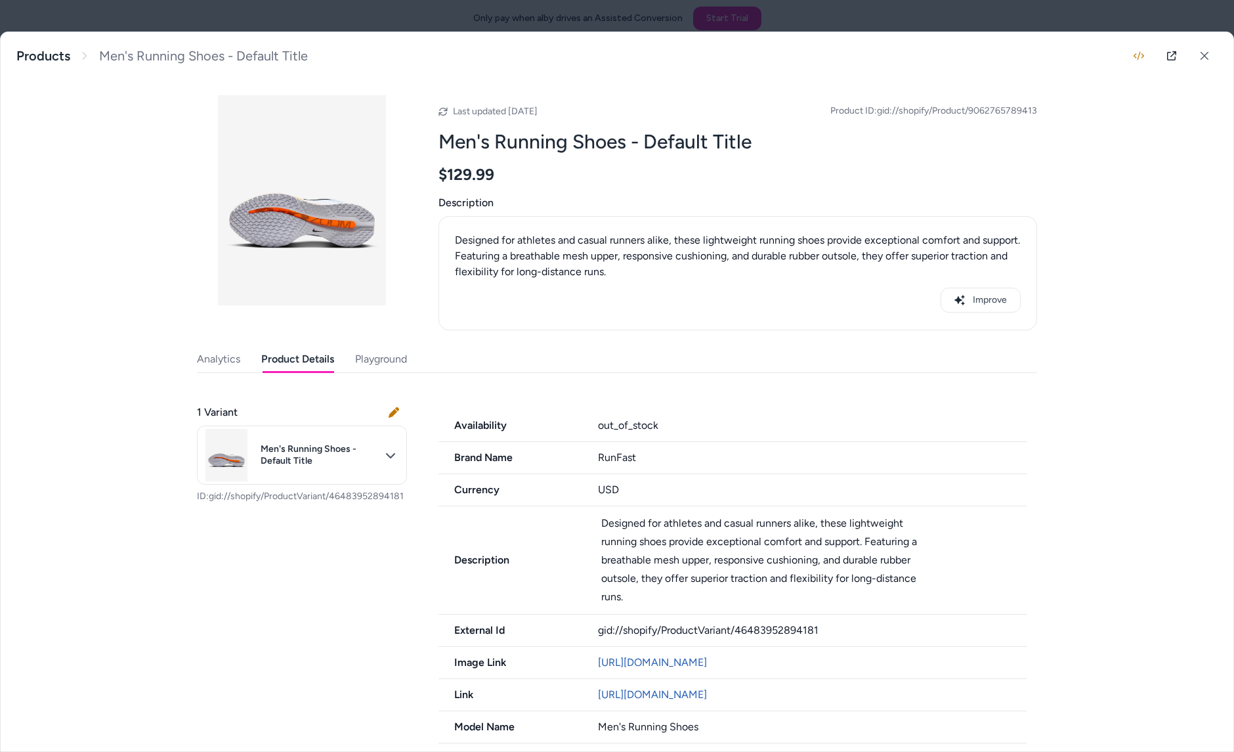
click at [307, 355] on button "Product Details" at bounding box center [297, 359] width 73 height 26
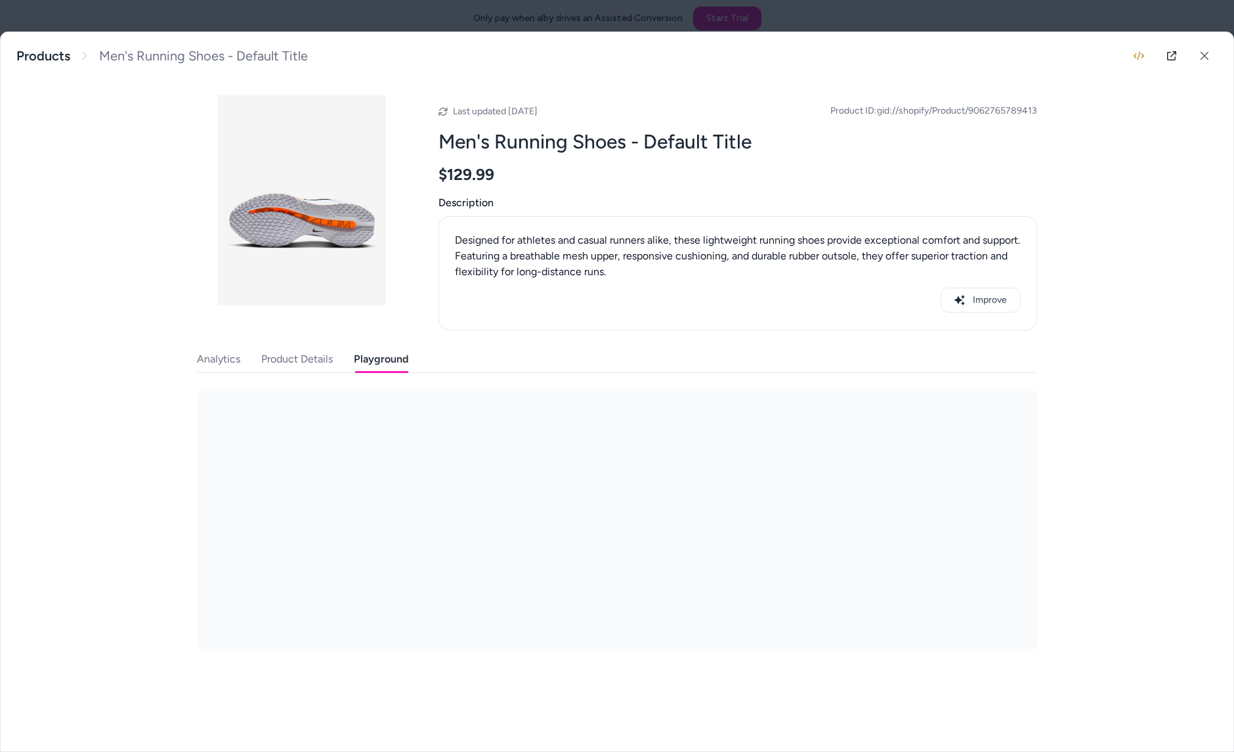
click at [356, 357] on button "Playground" at bounding box center [381, 359] width 54 height 26
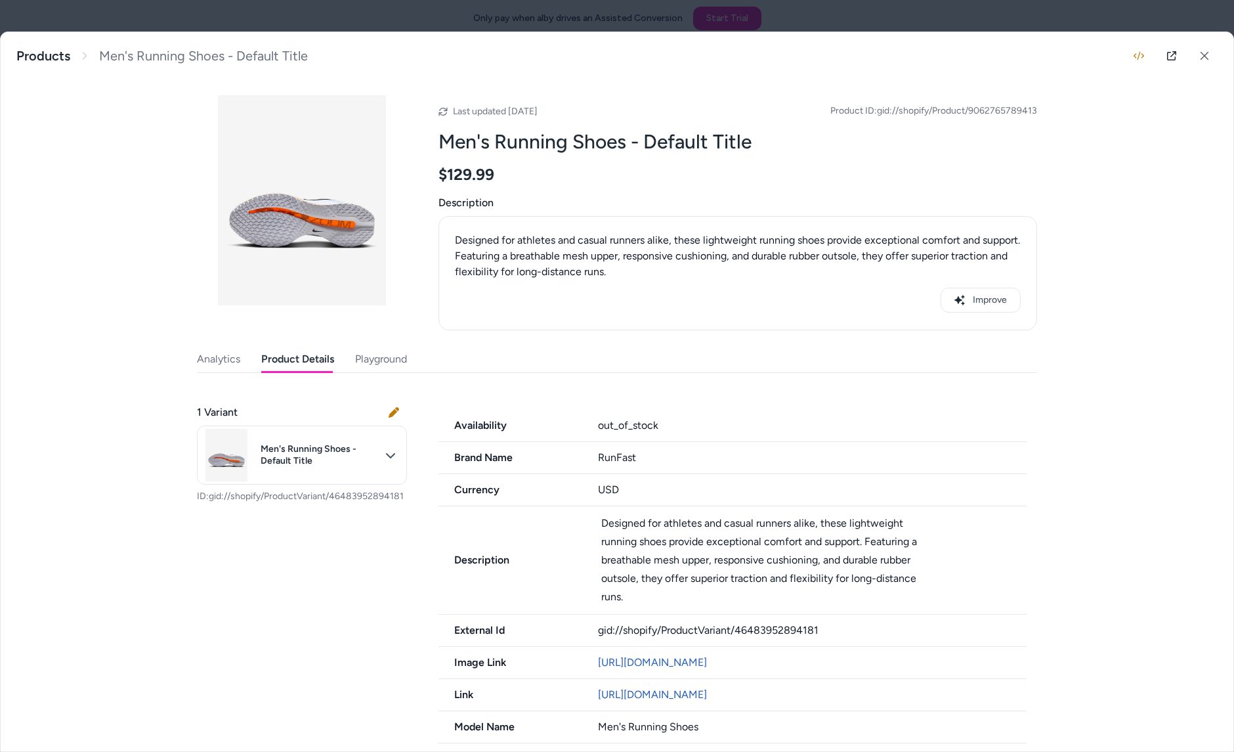
click at [293, 364] on button "Product Details" at bounding box center [297, 359] width 73 height 26
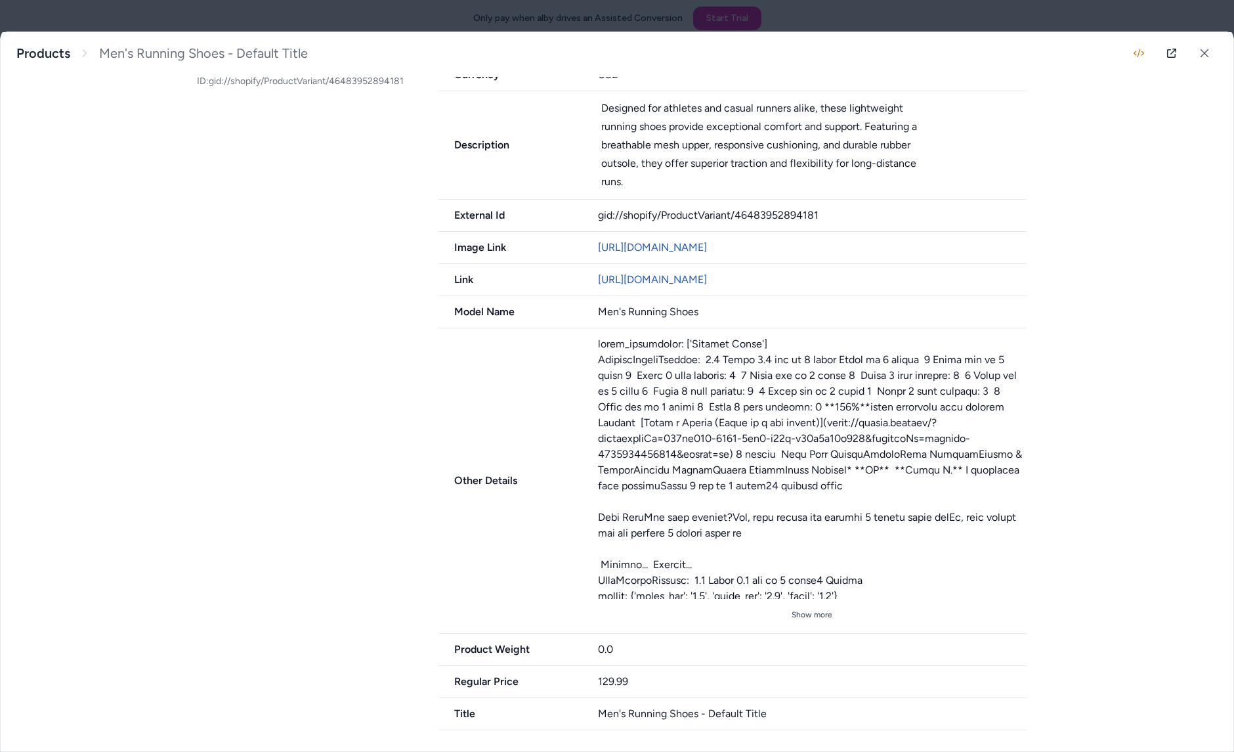
scroll to position [425, 0]
click at [826, 611] on button "Show more" at bounding box center [812, 614] width 429 height 21
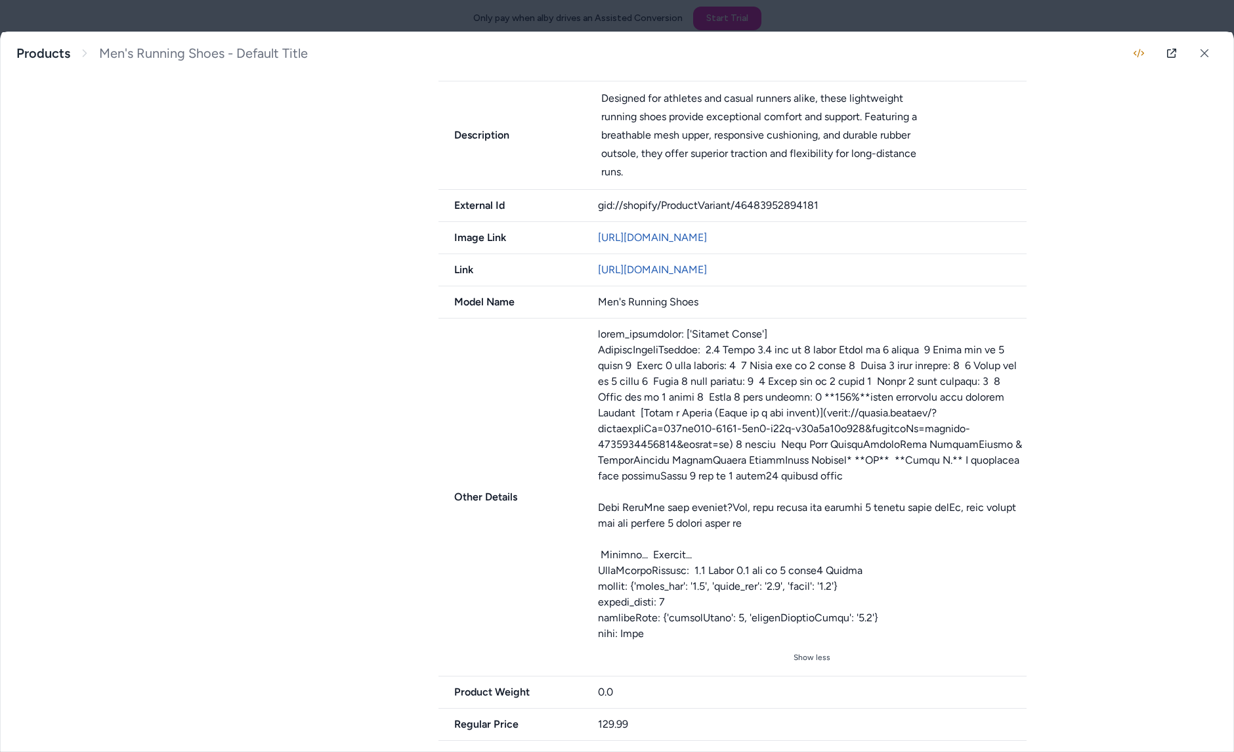
click at [800, 551] on div at bounding box center [812, 483] width 429 height 315
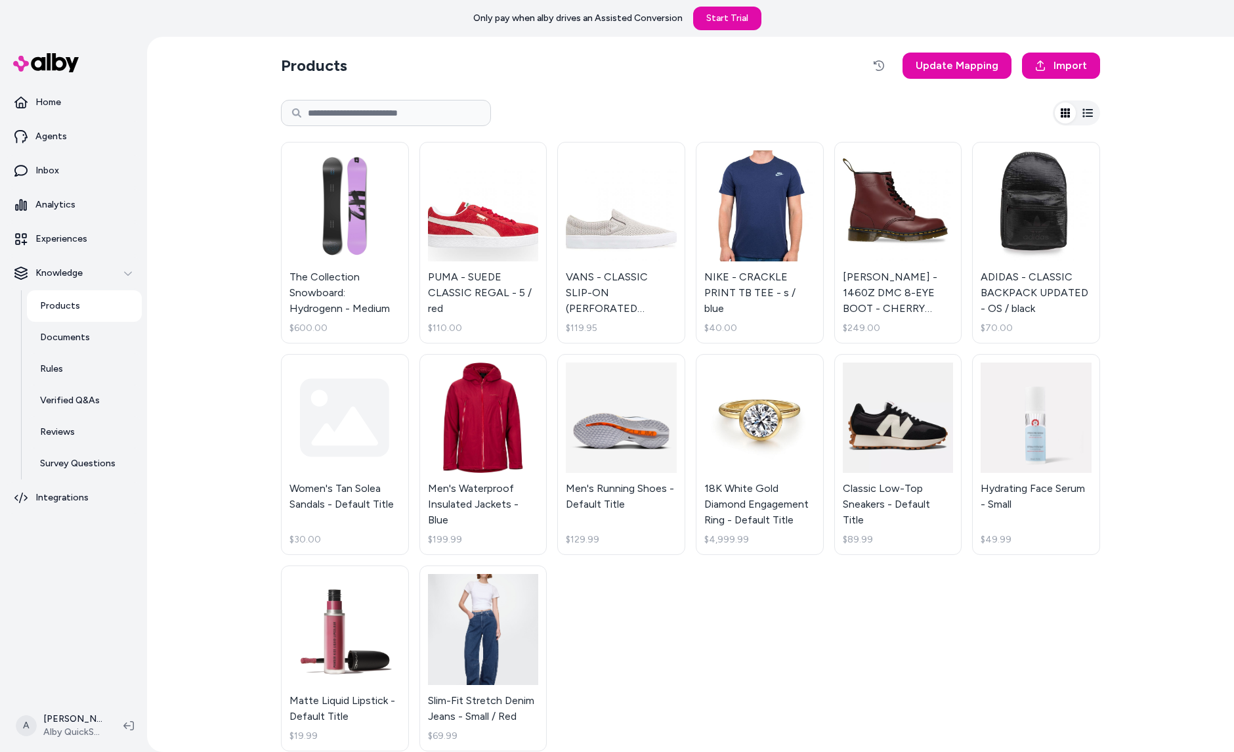
click at [611, 82] on section "Products Update Mapping Import" at bounding box center [690, 65] width 819 height 37
click at [104, 469] on p "Survey Questions" at bounding box center [77, 463] width 75 height 13
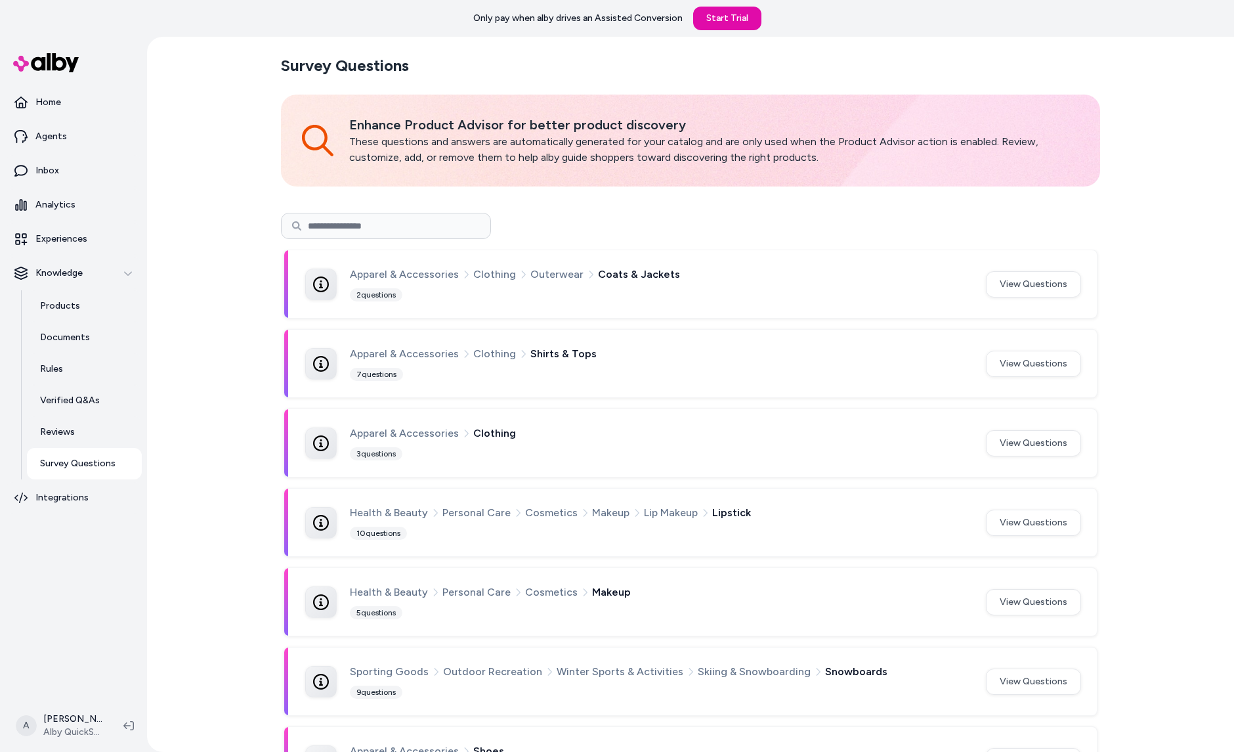
click at [407, 222] on input at bounding box center [386, 226] width 210 height 26
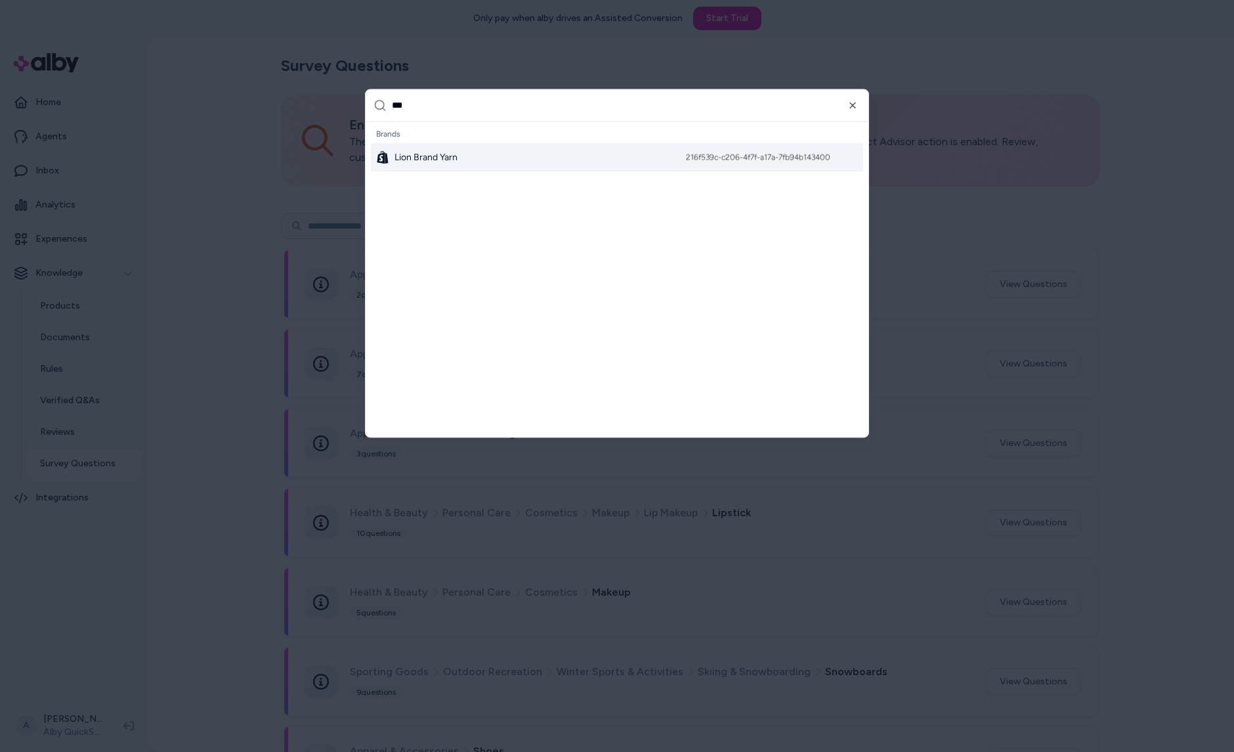
type input "****"
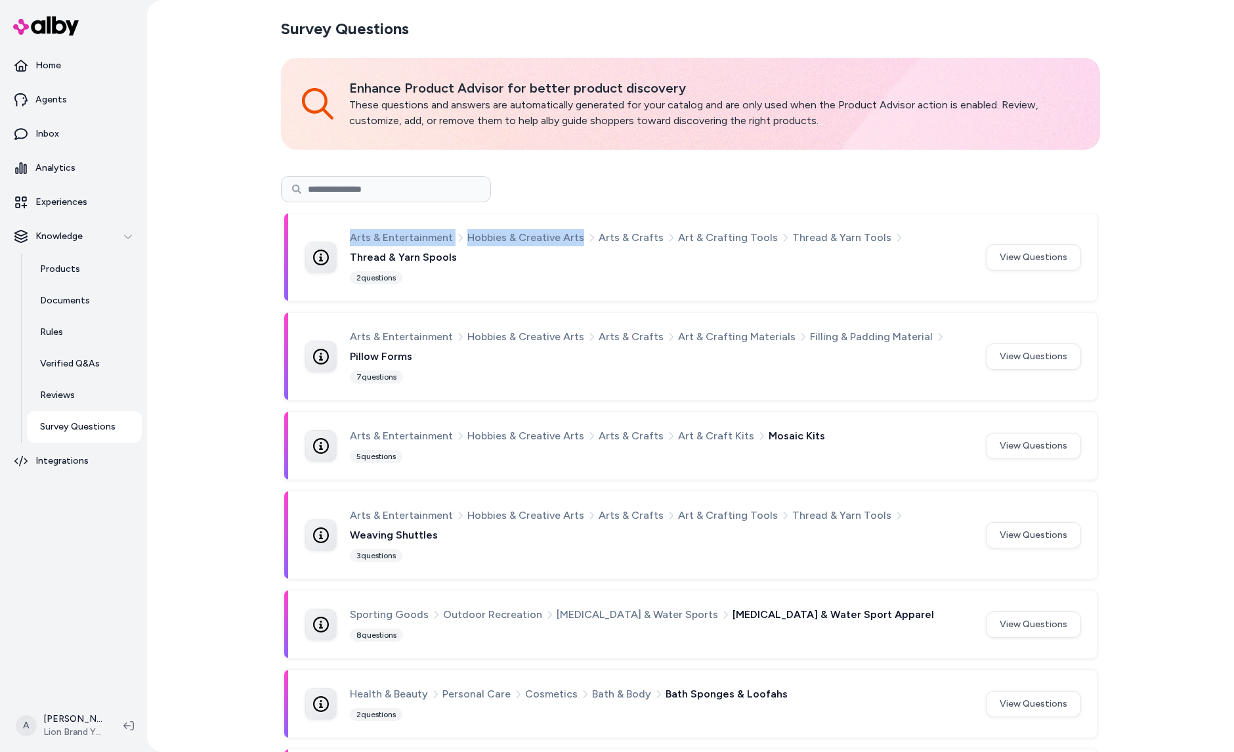
drag, startPoint x: 510, startPoint y: 263, endPoint x: 318, endPoint y: 272, distance: 192.6
click at [318, 273] on div "Arts & Entertainment Hobbies & Creative Arts Arts & Crafts Art & Crafting Tools…" at bounding box center [637, 257] width 665 height 56
click at [397, 269] on div "Arts & Entertainment Hobbies & Creative Arts Arts & Crafts Art & Crafting Tools…" at bounding box center [660, 257] width 620 height 56
click at [381, 272] on div "2 questions" at bounding box center [376, 277] width 53 height 13
click at [336, 270] on div "Arts & Entertainment Hobbies & Creative Arts Arts & Crafts Art & Crafting Tools…" at bounding box center [637, 257] width 665 height 56
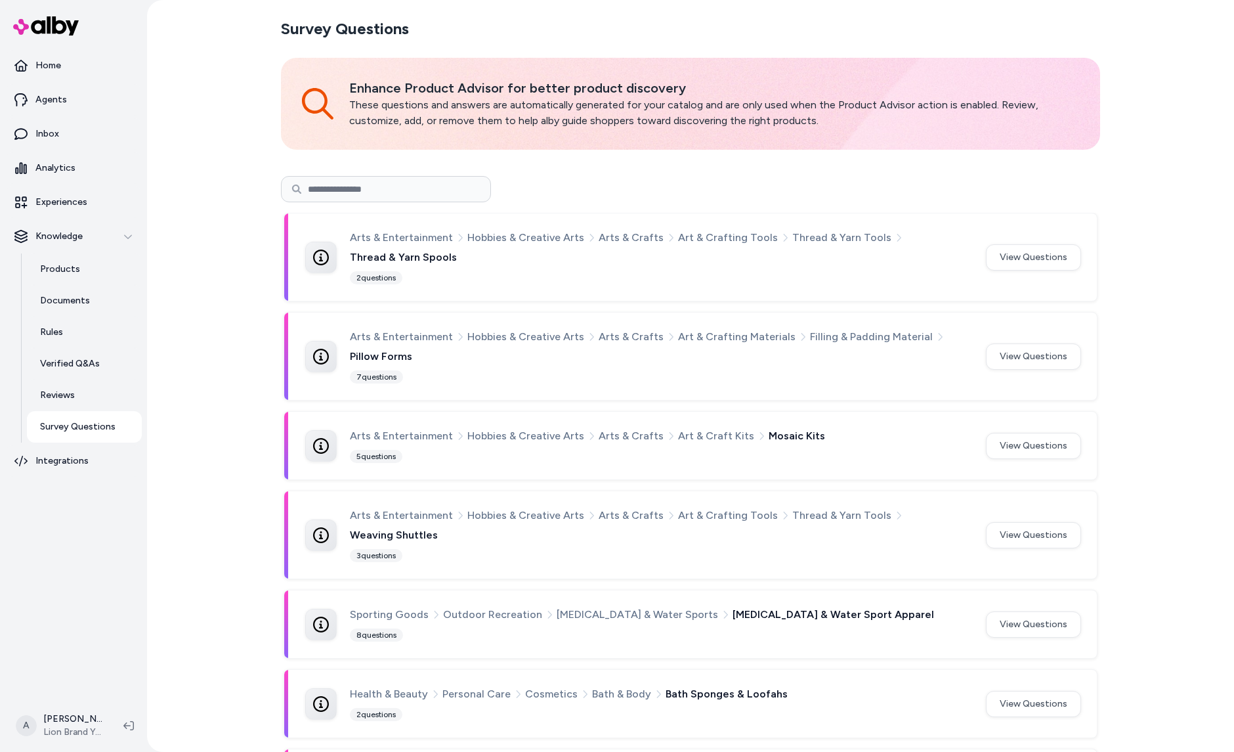
drag, startPoint x: 318, startPoint y: 254, endPoint x: 587, endPoint y: 288, distance: 271.2
click at [587, 288] on div "Arts & Entertainment Hobbies & Creative Arts Arts & Crafts Art & Crafting Tools…" at bounding box center [690, 256] width 813 height 87
click at [821, 374] on div "Arts & Entertainment Hobbies & Creative Arts Arts & Crafts Art & Crafting Mater…" at bounding box center [660, 356] width 620 height 56
click at [1009, 260] on button "View Questions" at bounding box center [1033, 257] width 95 height 26
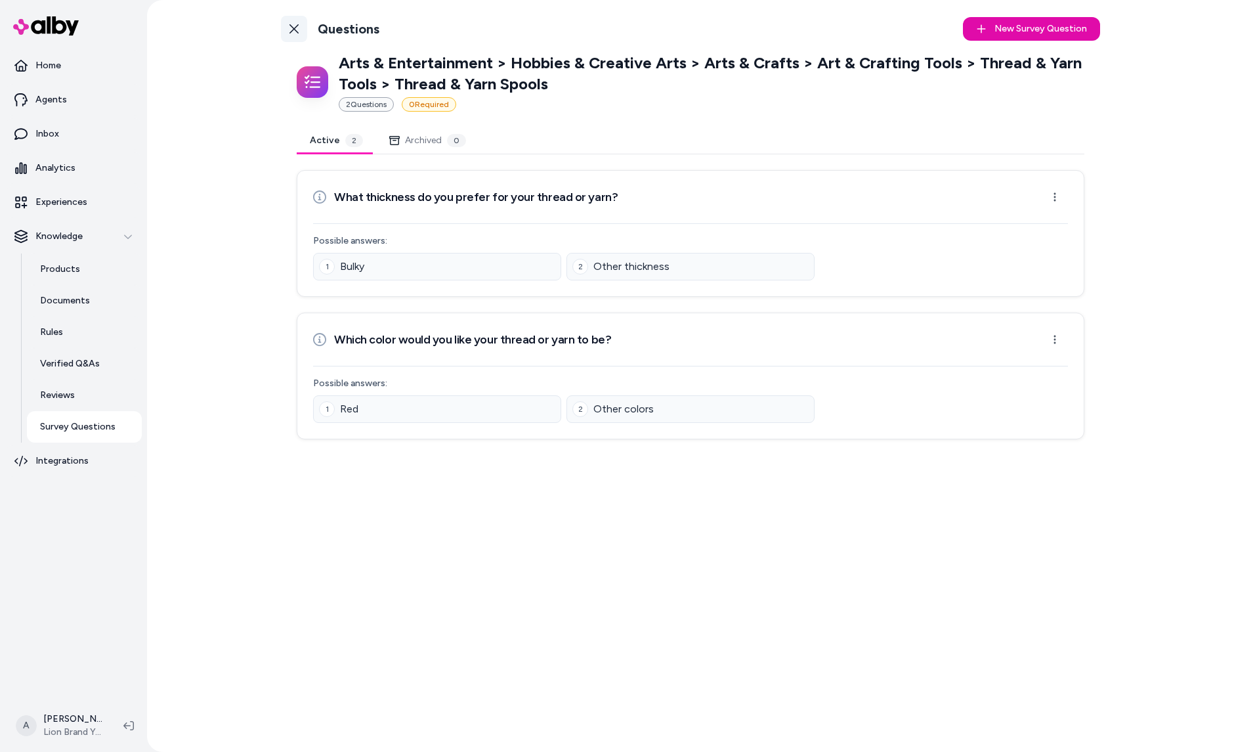
click at [297, 30] on icon at bounding box center [294, 29] width 11 height 11
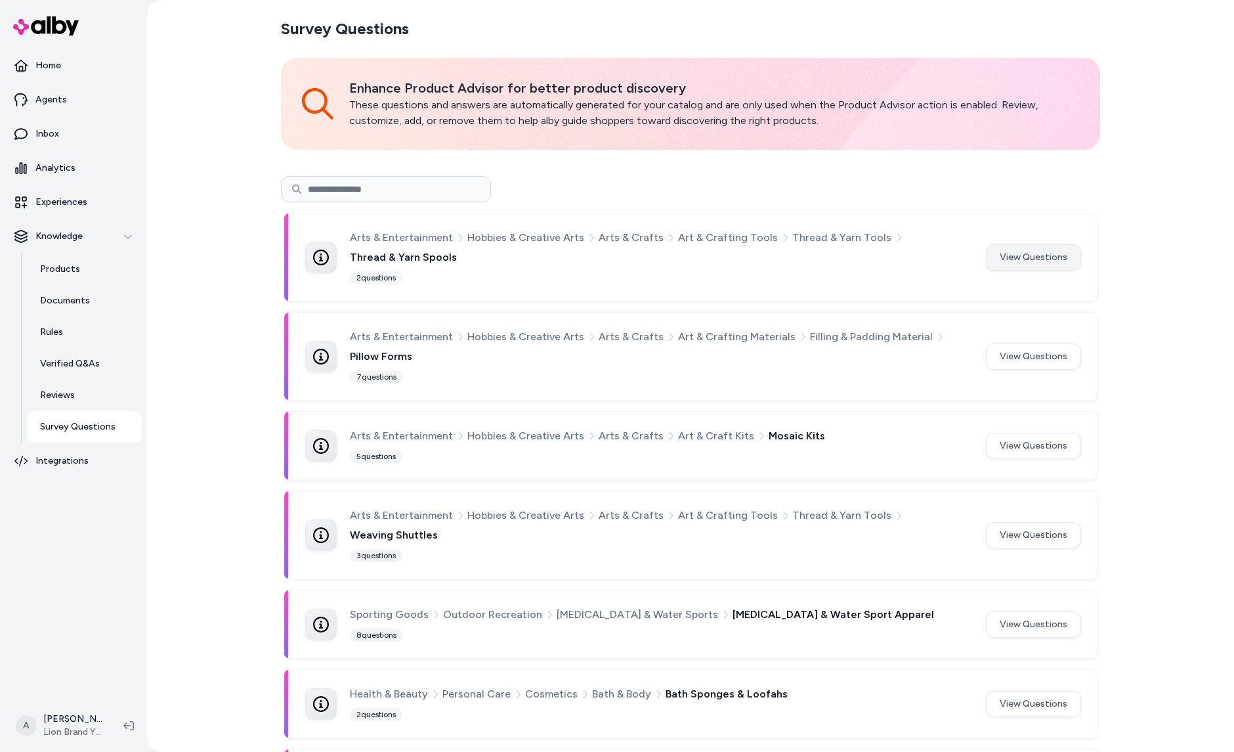
click at [1045, 258] on button "View Questions" at bounding box center [1033, 257] width 95 height 26
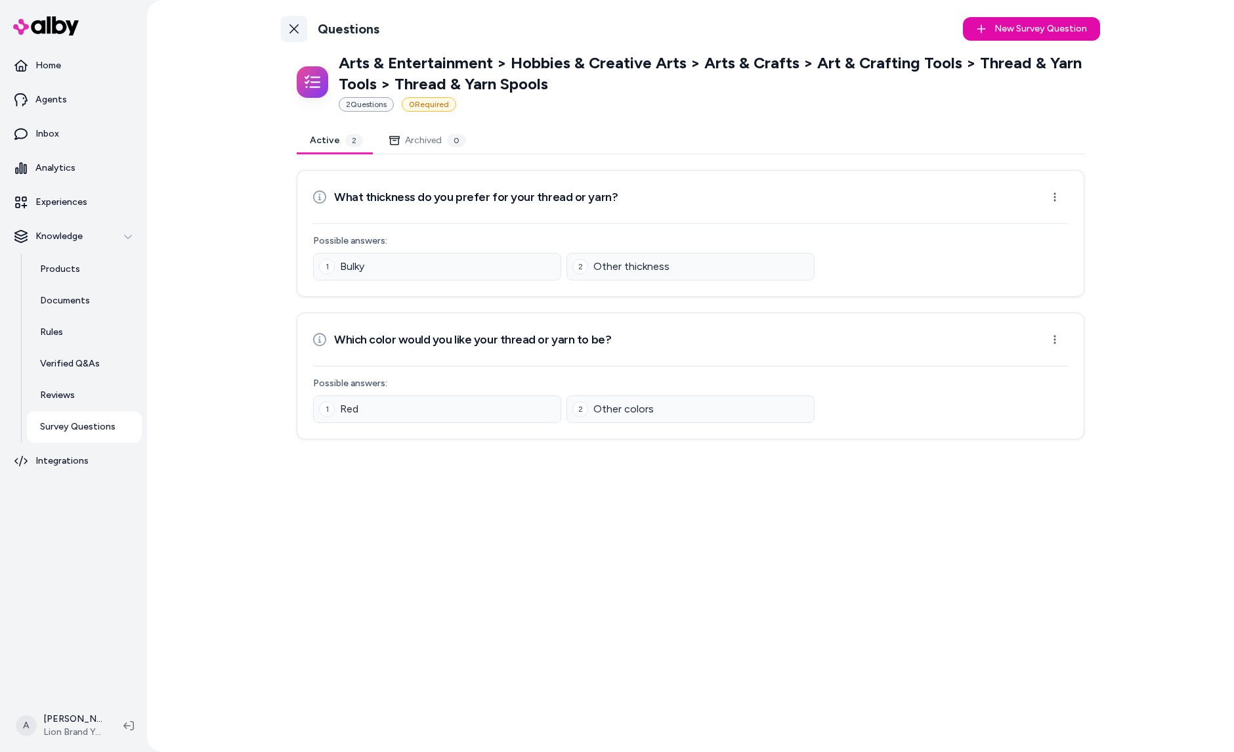
click at [292, 37] on link "Back to Categories" at bounding box center [294, 29] width 26 height 26
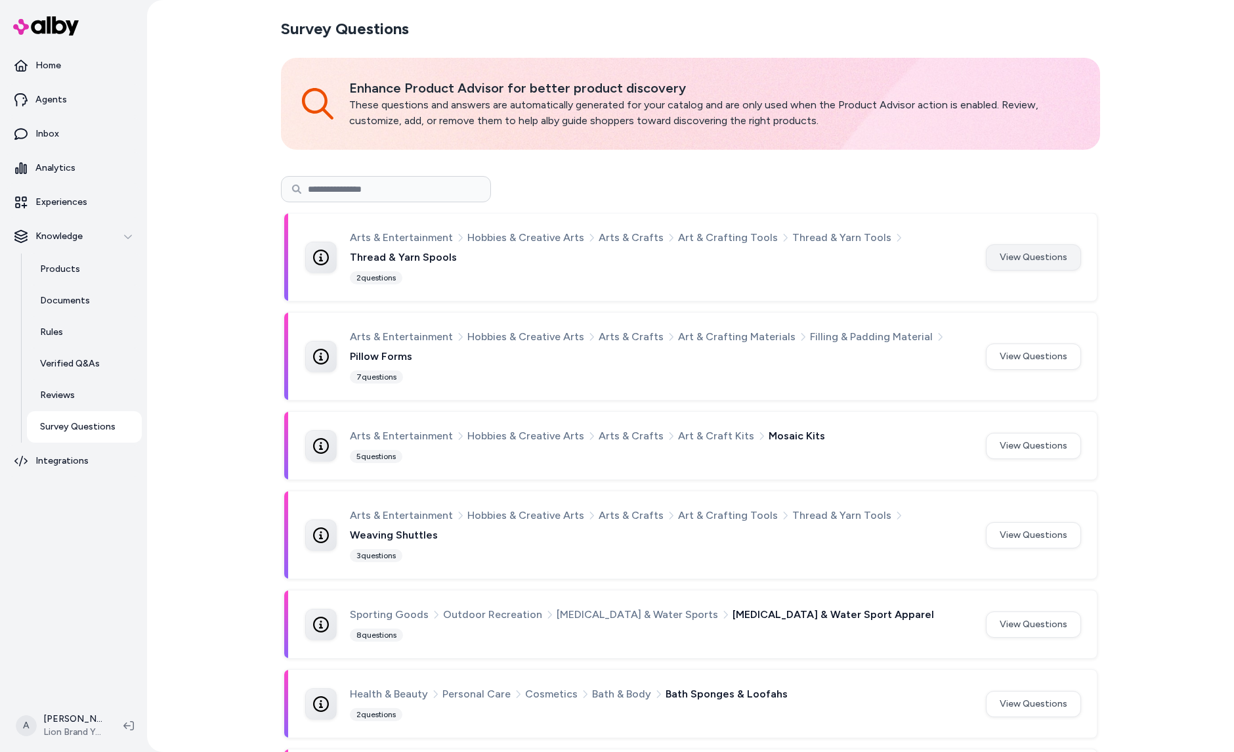
click at [1021, 261] on button "View Questions" at bounding box center [1033, 257] width 95 height 26
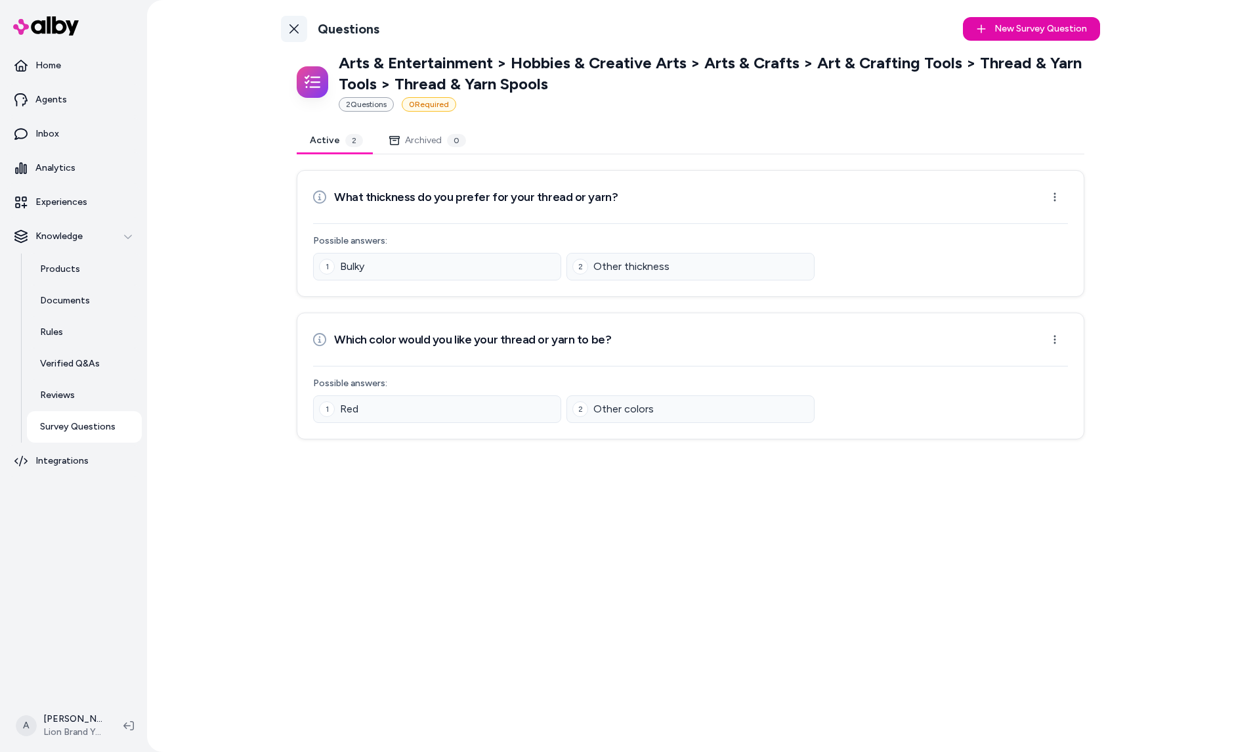
click at [295, 34] on link "Back to Categories" at bounding box center [294, 29] width 26 height 26
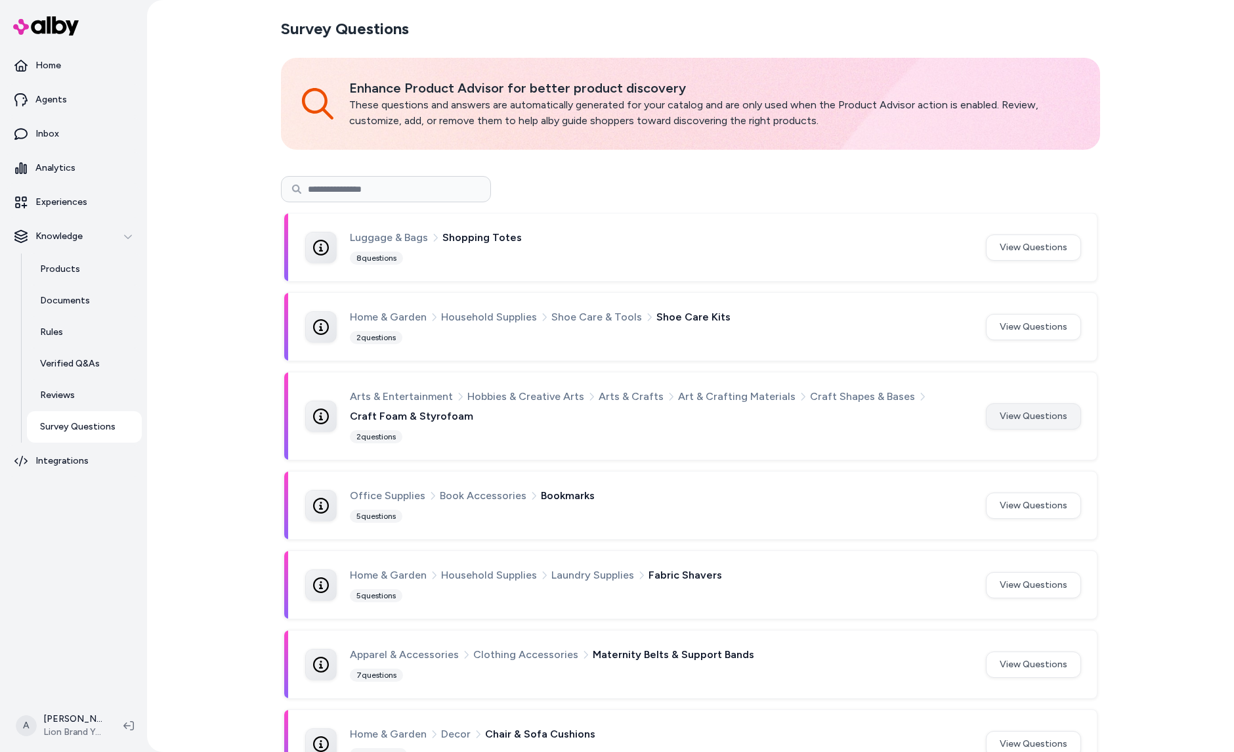
click at [1019, 408] on button "View Questions" at bounding box center [1033, 416] width 95 height 26
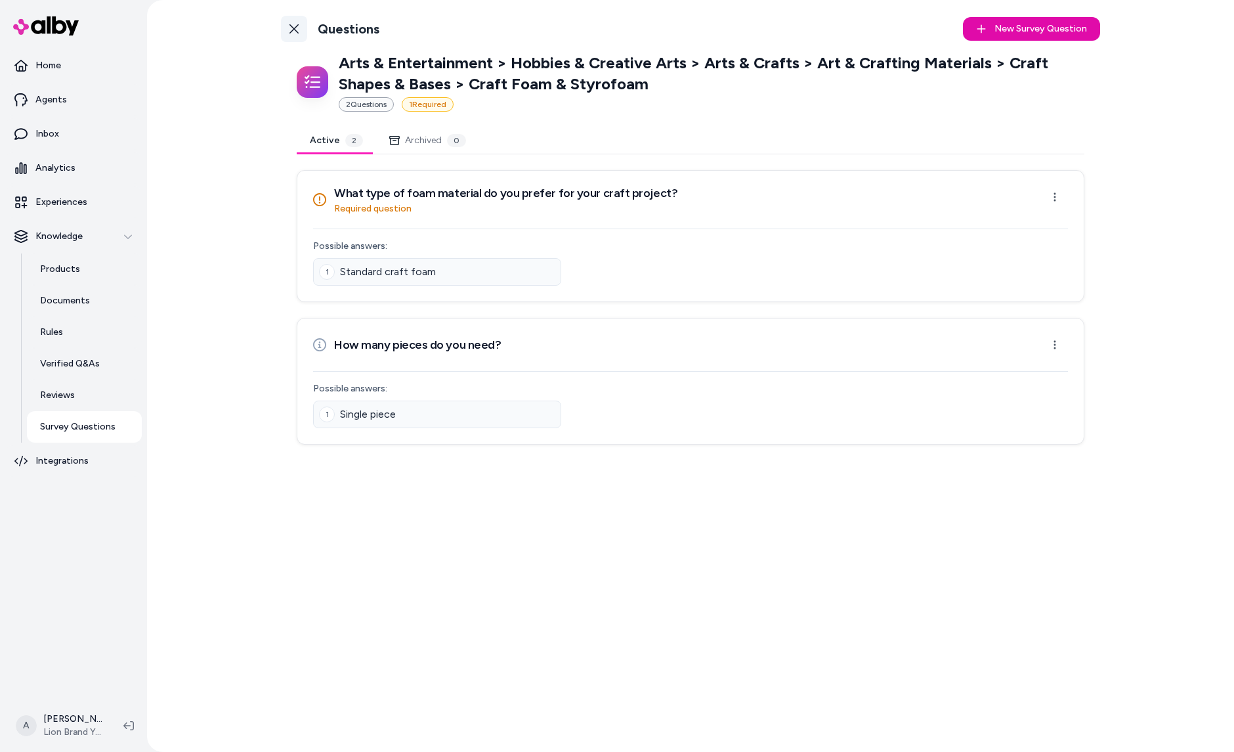
click at [297, 24] on icon at bounding box center [294, 29] width 11 height 11
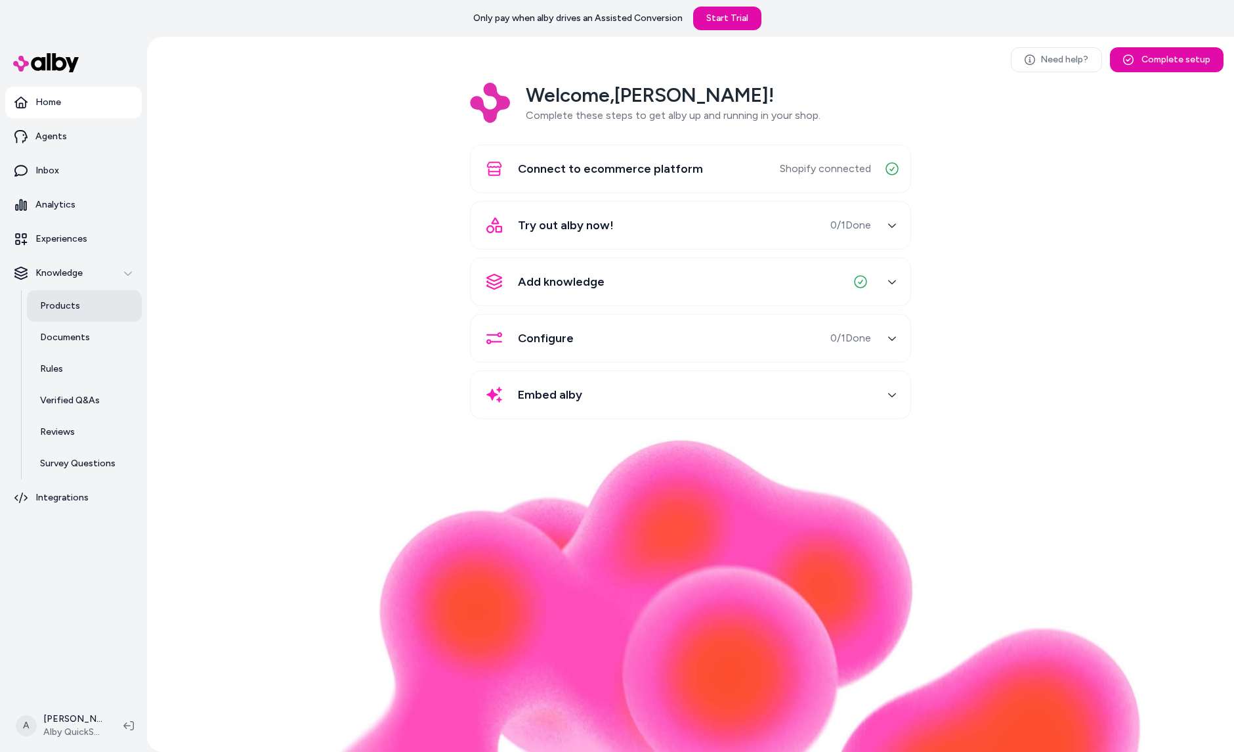
click at [84, 314] on link "Products" at bounding box center [84, 306] width 115 height 32
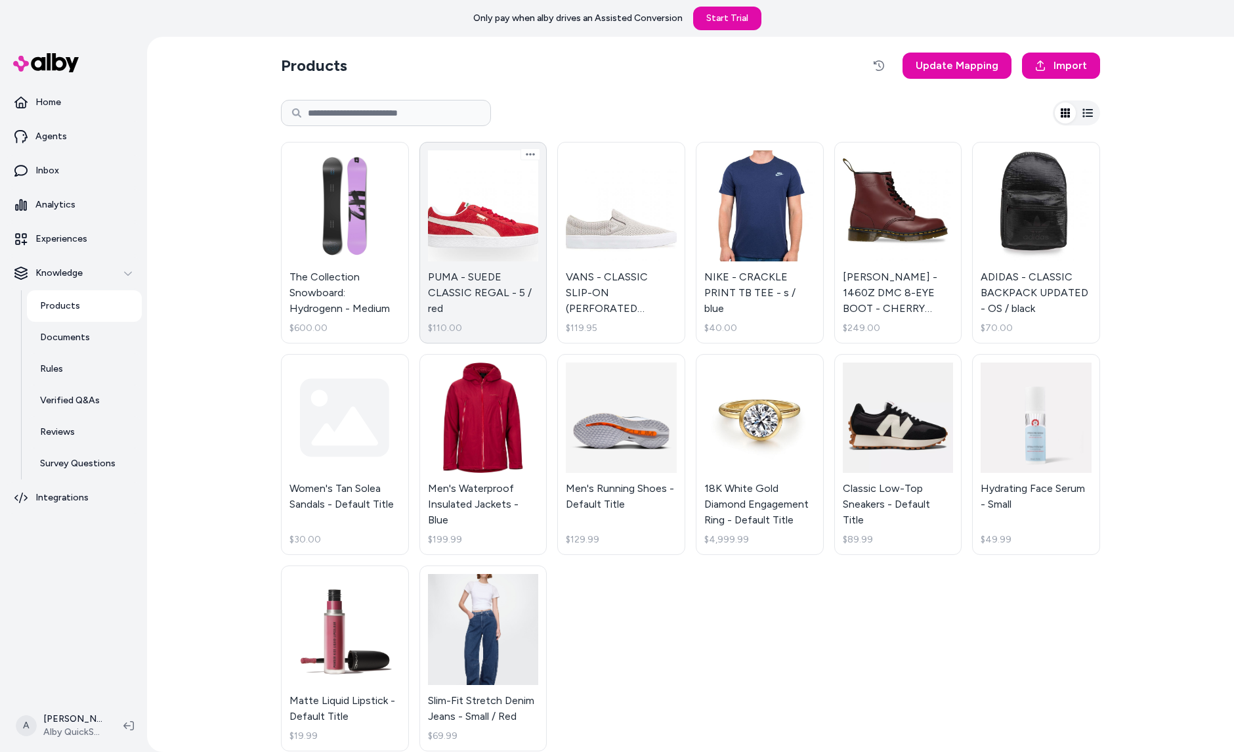
click at [492, 283] on link "PUMA - SUEDE CLASSIC REGAL - 5 / red $110.00" at bounding box center [483, 243] width 128 height 202
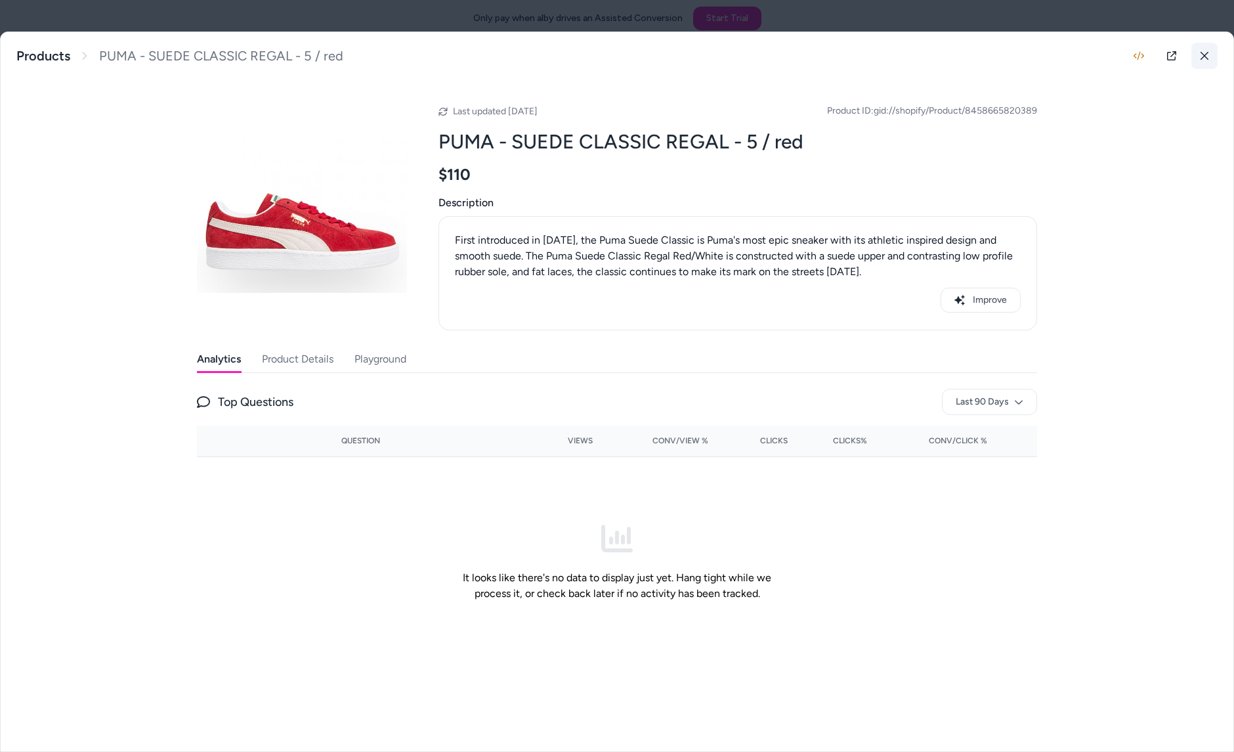
click at [1199, 51] on button at bounding box center [1205, 56] width 26 height 26
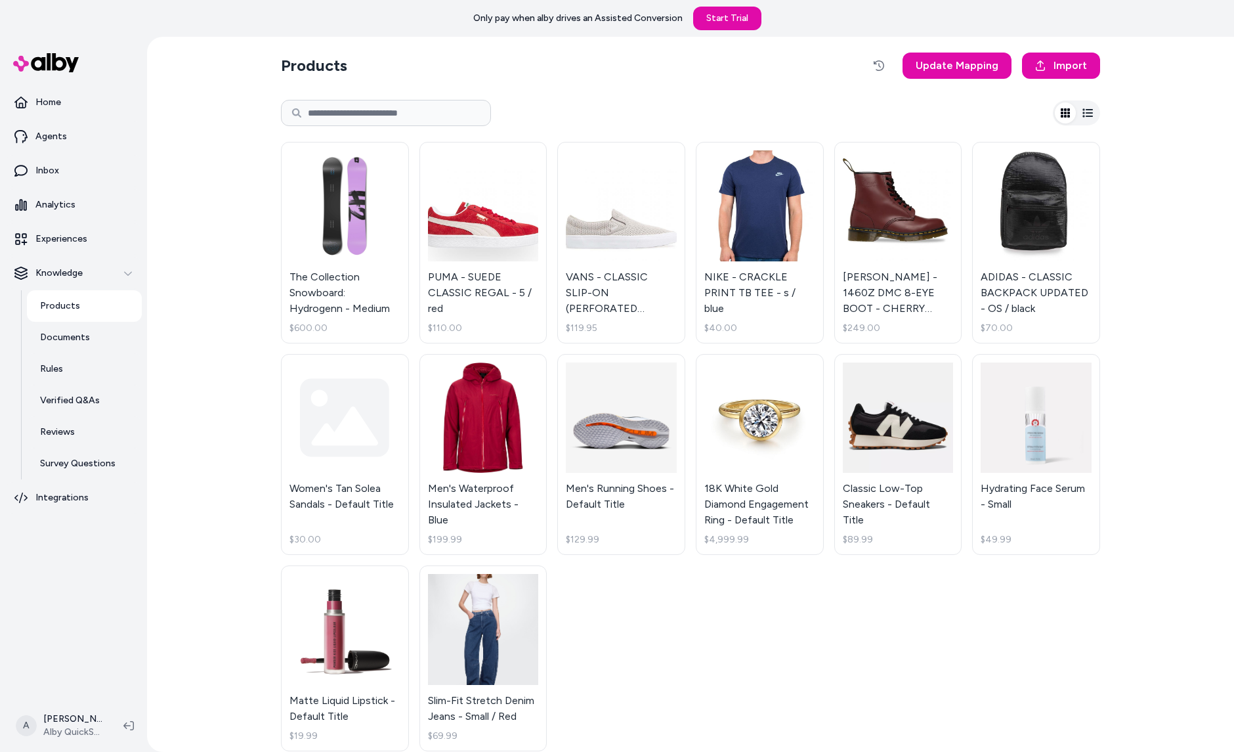
click at [901, 114] on div at bounding box center [690, 113] width 819 height 42
click at [638, 97] on div at bounding box center [690, 113] width 819 height 42
click at [243, 293] on div "Products Update Mapping Import The Collection Snowboard: Hydrogenn - Medium $60…" at bounding box center [690, 394] width 1087 height 715
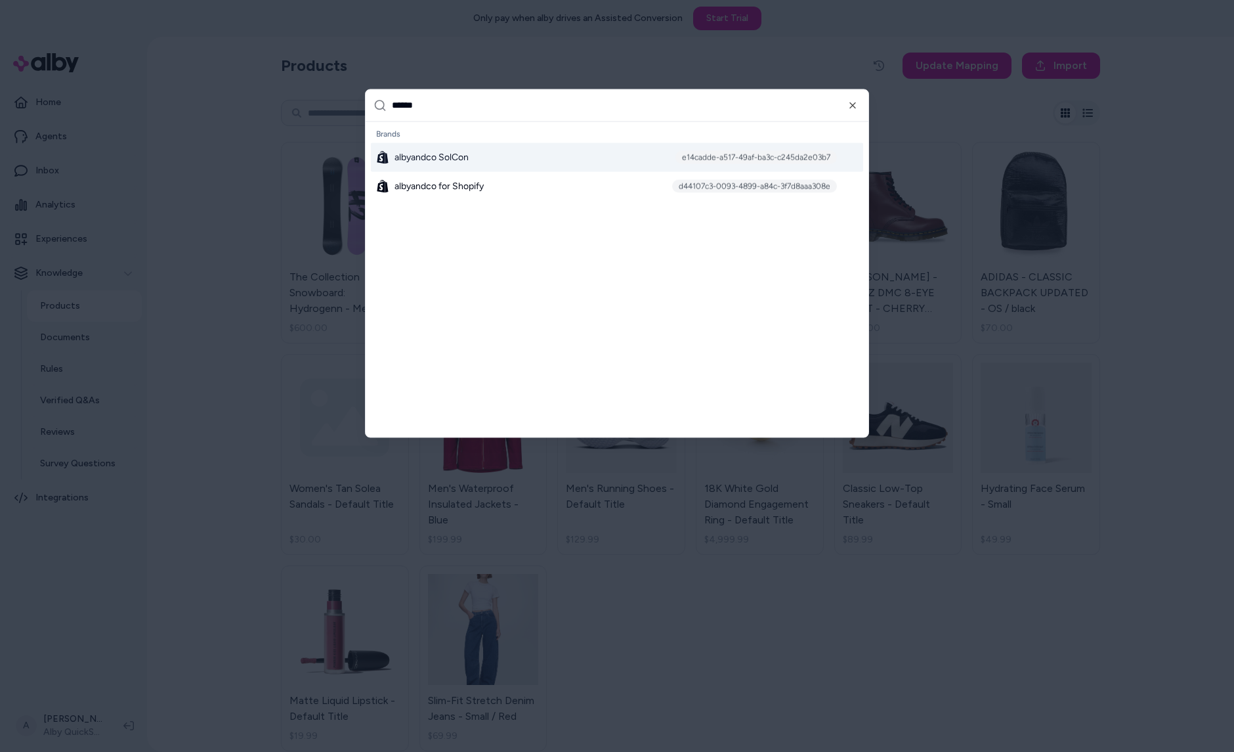
type input "*******"
